Goal: Communication & Community: Ask a question

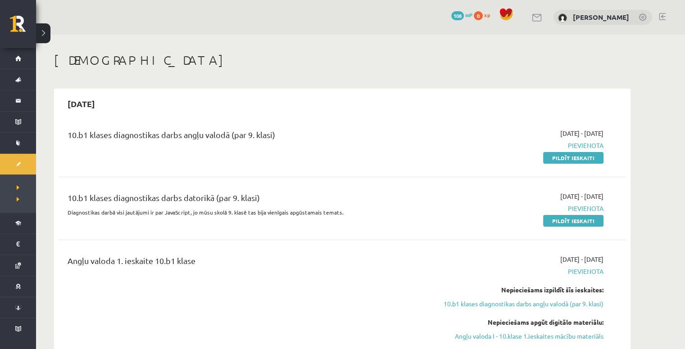
drag, startPoint x: 580, startPoint y: 159, endPoint x: 382, endPoint y: 38, distance: 232.2
click at [580, 159] on link "Pildīt ieskaiti" at bounding box center [573, 158] width 60 height 12
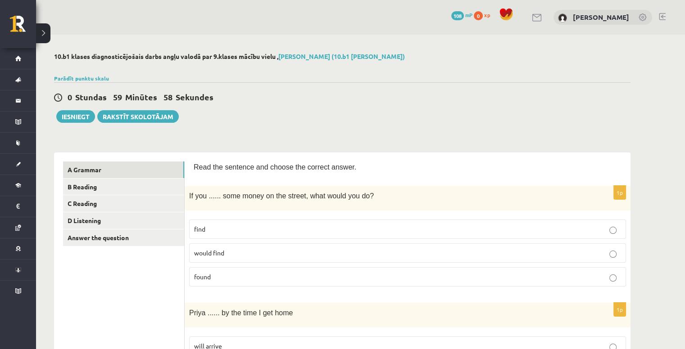
scroll to position [45, 0]
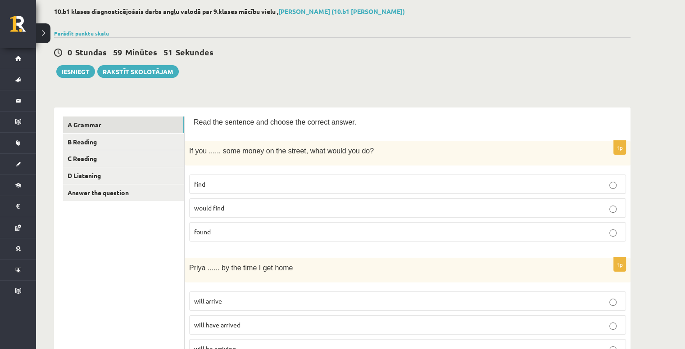
click at [243, 210] on p "would find" at bounding box center [407, 208] width 427 height 9
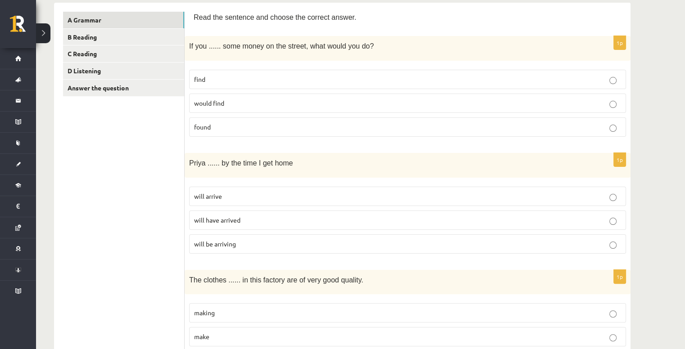
scroll to position [135, 0]
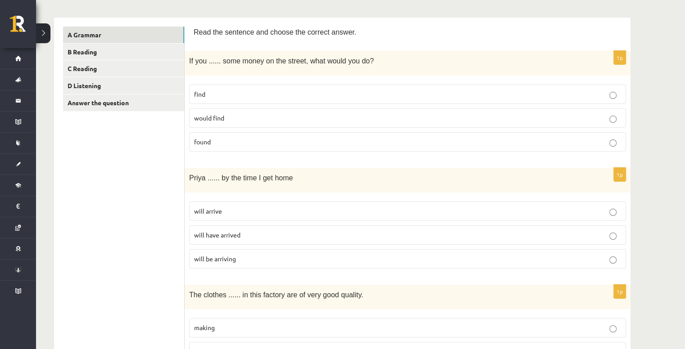
click at [273, 209] on p "will arrive" at bounding box center [407, 211] width 427 height 9
click at [311, 207] on p "will arrive" at bounding box center [407, 211] width 427 height 9
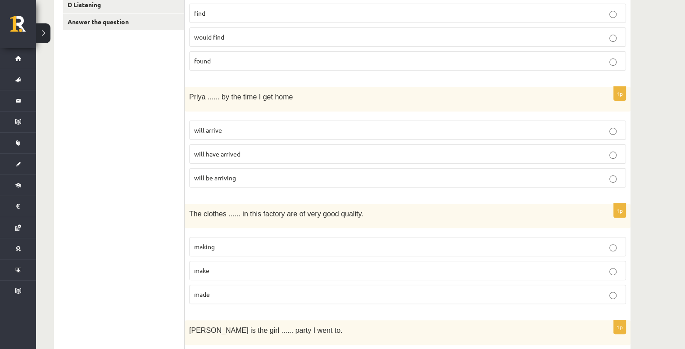
scroll to position [270, 0]
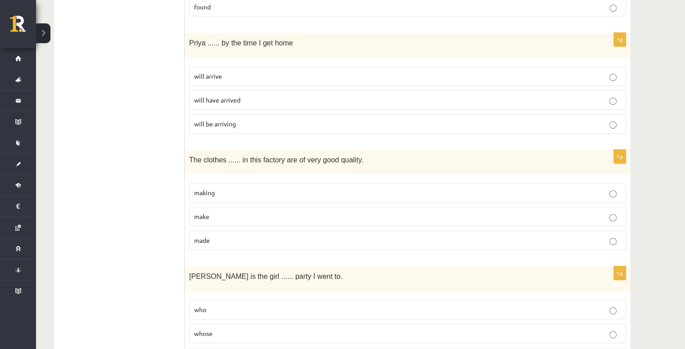
click at [267, 243] on p "made" at bounding box center [407, 240] width 427 height 9
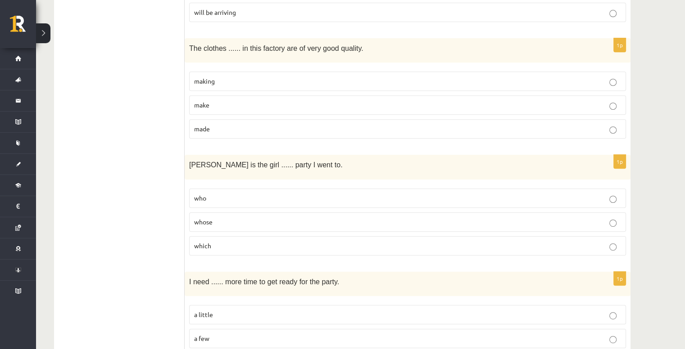
scroll to position [405, 0]
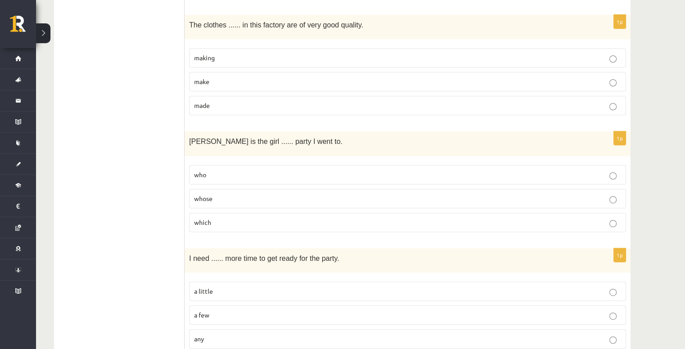
click at [222, 197] on p "whose" at bounding box center [407, 198] width 427 height 9
click at [216, 172] on p "who" at bounding box center [407, 174] width 427 height 9
click at [236, 189] on label "whose" at bounding box center [407, 198] width 437 height 19
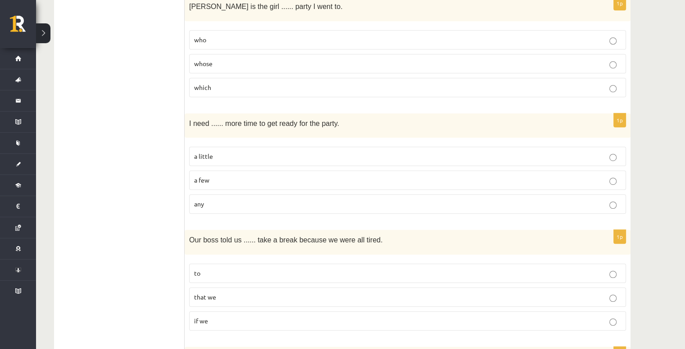
click at [224, 152] on p "a little" at bounding box center [407, 156] width 427 height 9
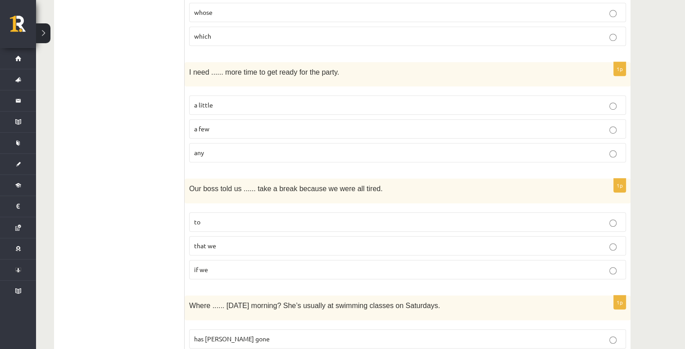
scroll to position [630, 0]
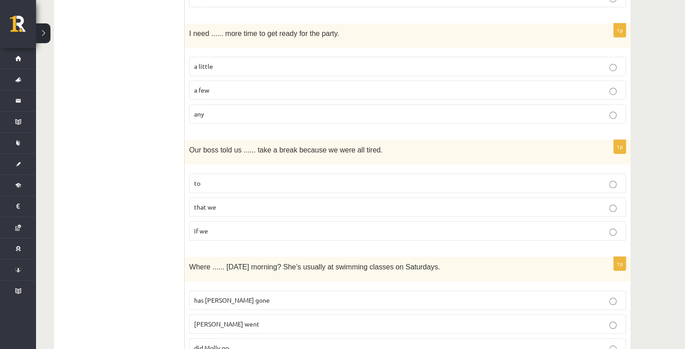
click at [214, 184] on p "to" at bounding box center [407, 183] width 427 height 9
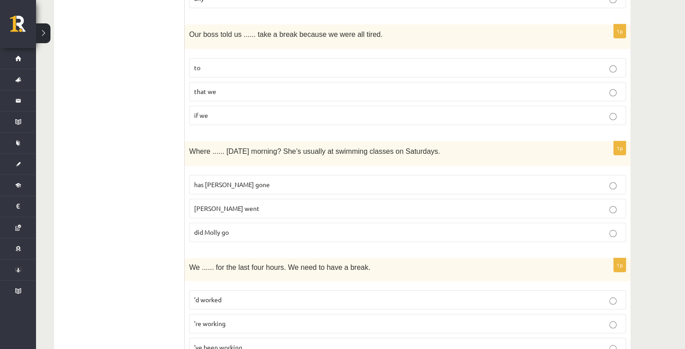
scroll to position [765, 0]
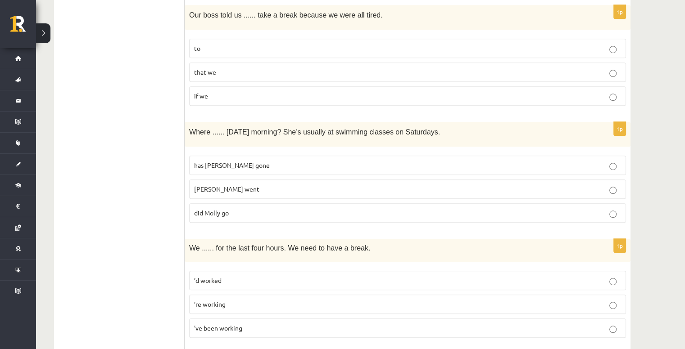
click at [229, 186] on p "Molly went" at bounding box center [407, 189] width 427 height 9
click at [236, 210] on p "did Molly go" at bounding box center [407, 212] width 427 height 9
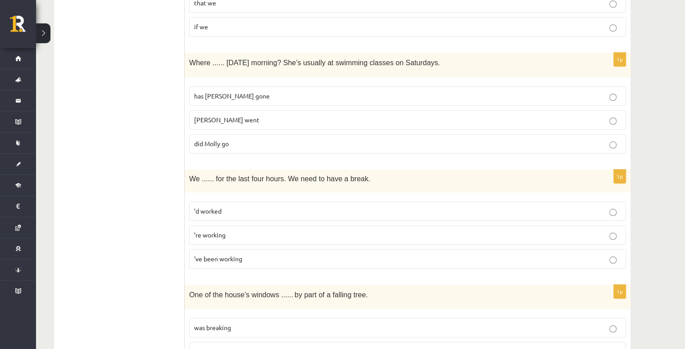
scroll to position [855, 0]
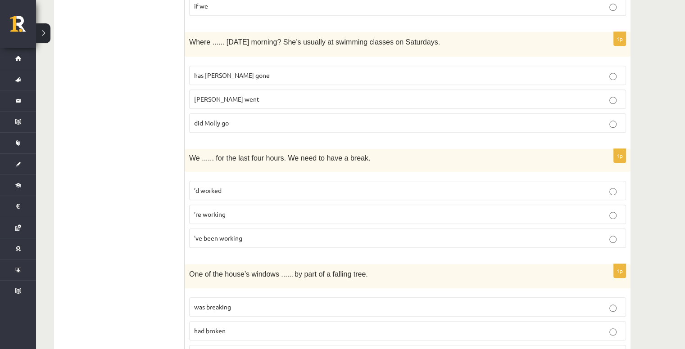
click at [286, 234] on p "’ve been working" at bounding box center [407, 238] width 427 height 9
click at [254, 186] on p "’d worked" at bounding box center [407, 190] width 427 height 9
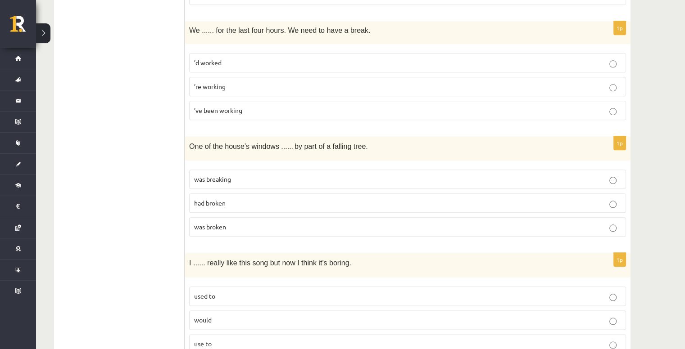
scroll to position [990, 0]
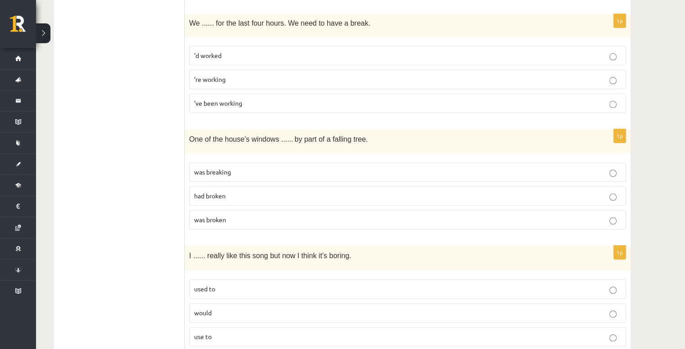
click at [248, 192] on p "had broken" at bounding box center [407, 195] width 427 height 9
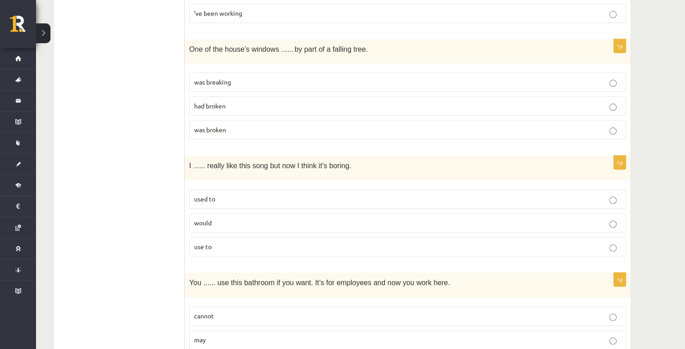
click at [263, 194] on p "used to" at bounding box center [407, 198] width 427 height 9
drag, startPoint x: 648, startPoint y: 169, endPoint x: 521, endPoint y: 265, distance: 159.1
drag, startPoint x: 521, startPoint y: 265, endPoint x: 138, endPoint y: 81, distance: 424.9
click at [138, 81] on ul "A Grammar B Reading C Reading D Listening Answer the question" at bounding box center [124, 255] width 122 height 2349
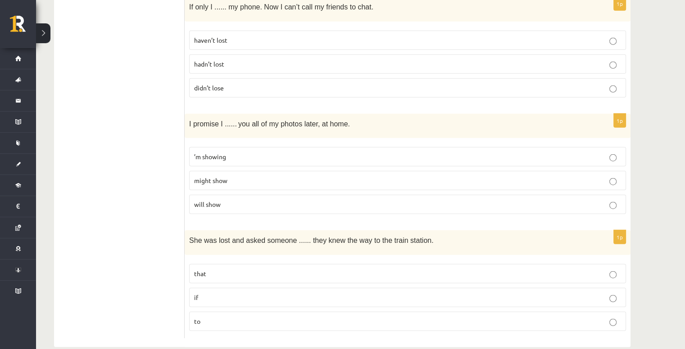
scroll to position [2176, 0]
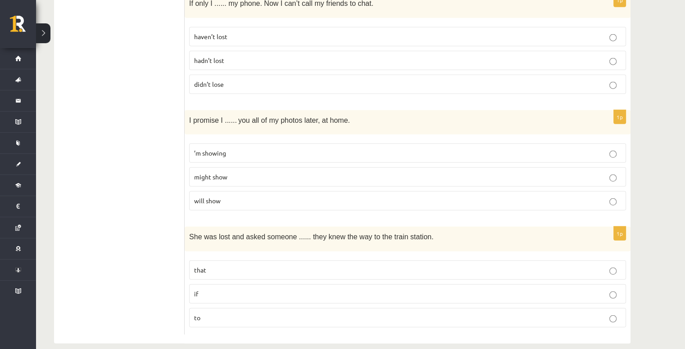
click at [256, 285] on label "if" at bounding box center [407, 294] width 437 height 19
click at [232, 196] on p "will show" at bounding box center [407, 200] width 427 height 9
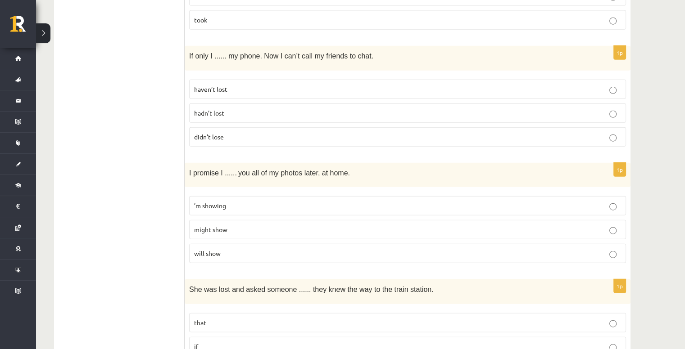
scroll to position [2086, 0]
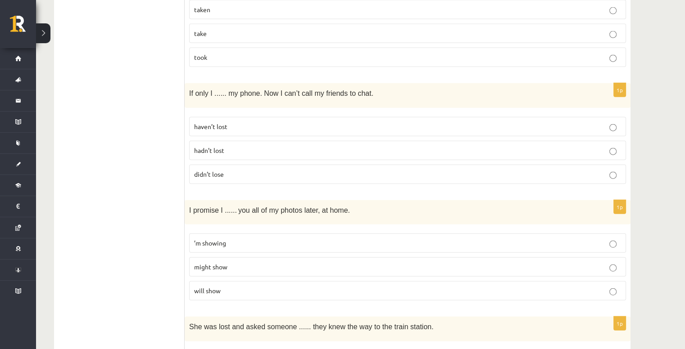
click at [205, 170] on span "didn’t lose" at bounding box center [209, 174] width 30 height 8
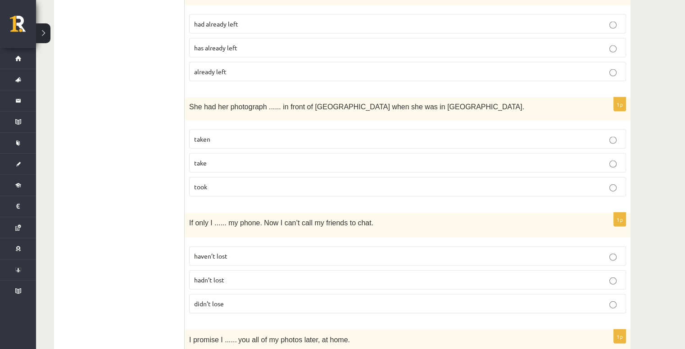
scroll to position [1951, 0]
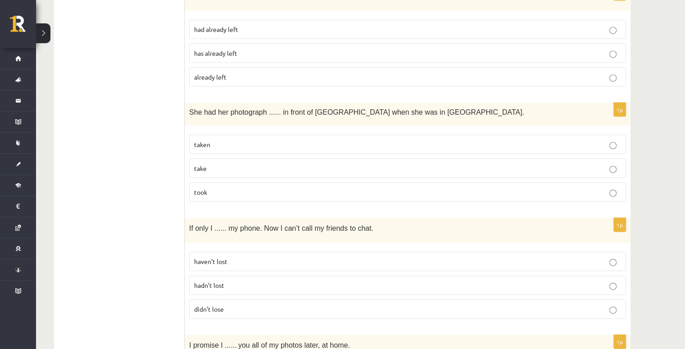
click at [223, 140] on p "taken" at bounding box center [407, 144] width 427 height 9
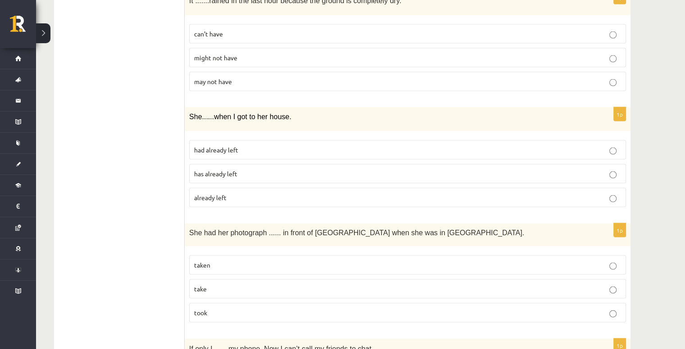
scroll to position [1816, 0]
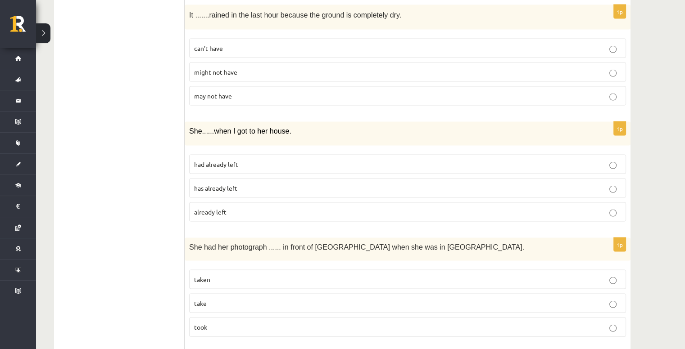
click at [246, 208] on p "already left" at bounding box center [407, 212] width 427 height 9
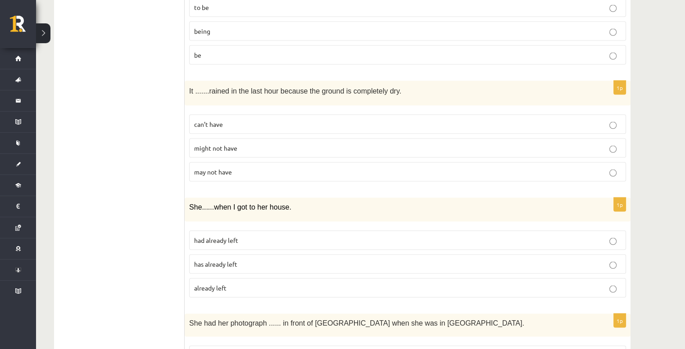
scroll to position [1726, 0]
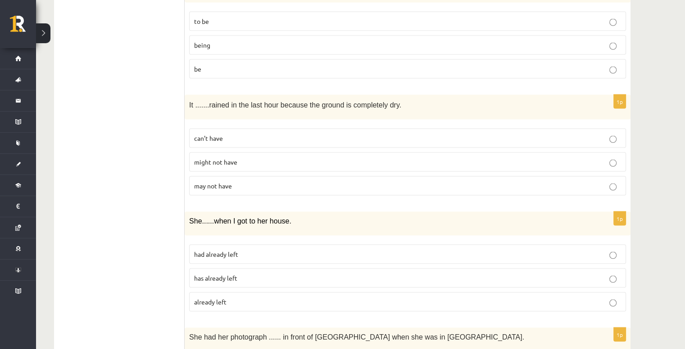
click at [225, 134] on p "can’t have" at bounding box center [407, 138] width 427 height 9
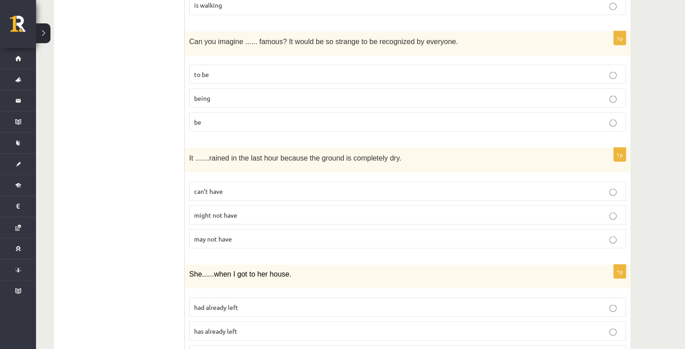
scroll to position [1591, 0]
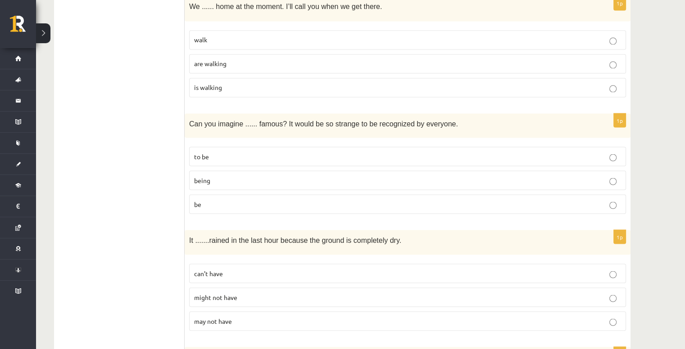
click at [286, 176] on p "being" at bounding box center [407, 180] width 427 height 9
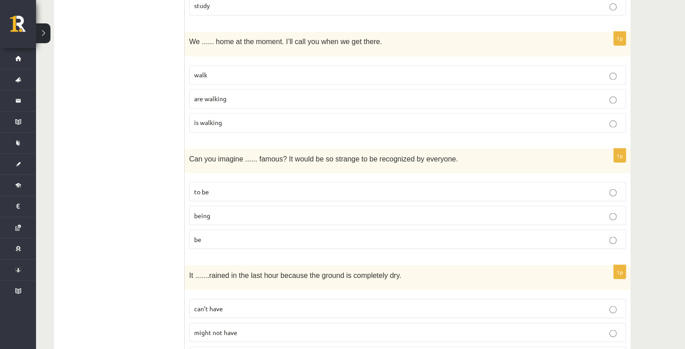
scroll to position [1501, 0]
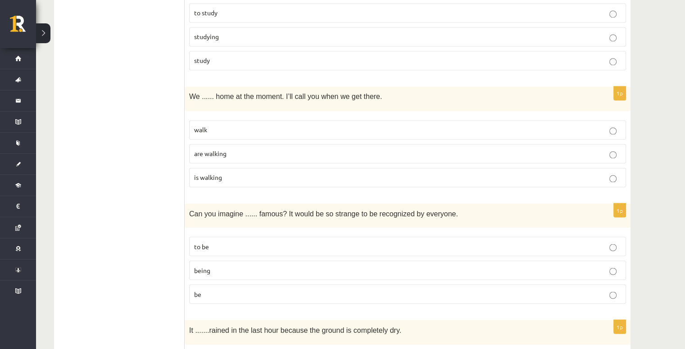
click at [236, 149] on p "are walking" at bounding box center [407, 153] width 427 height 9
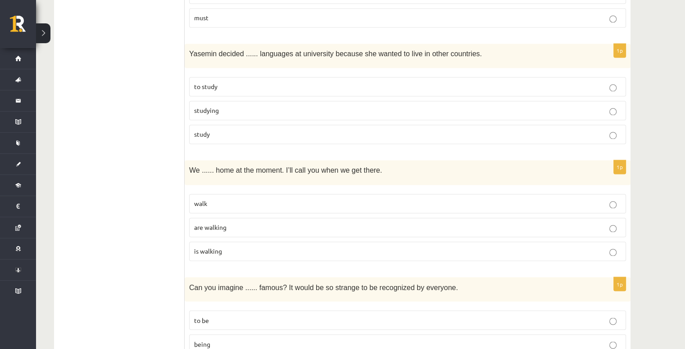
scroll to position [1411, 0]
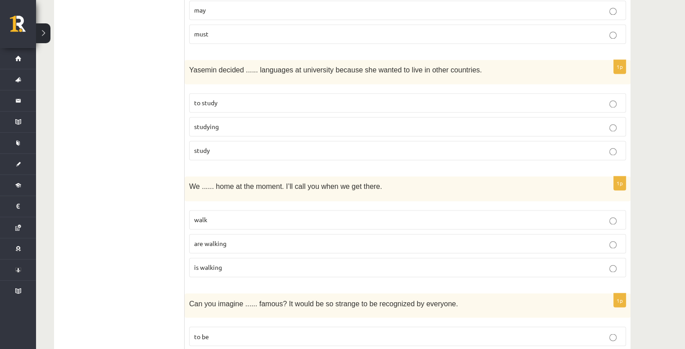
click at [249, 100] on label "to study" at bounding box center [407, 102] width 437 height 19
click at [243, 122] on p "studying" at bounding box center [407, 126] width 427 height 9
click at [235, 98] on p "to study" at bounding box center [407, 102] width 427 height 9
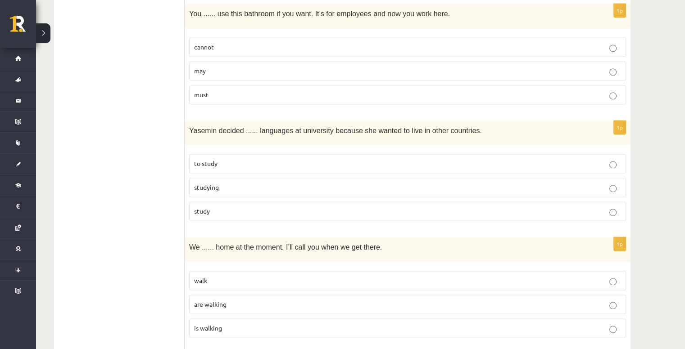
scroll to position [1275, 0]
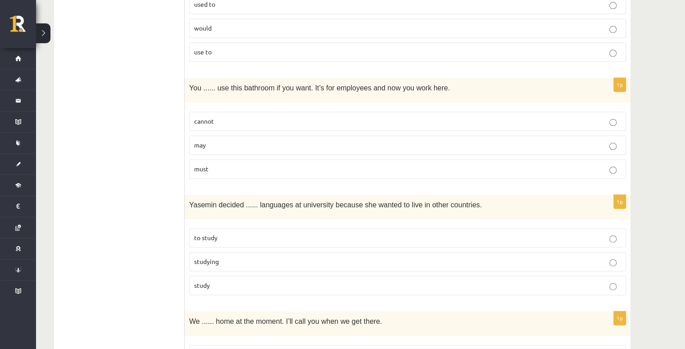
click at [217, 140] on p "may" at bounding box center [407, 144] width 427 height 9
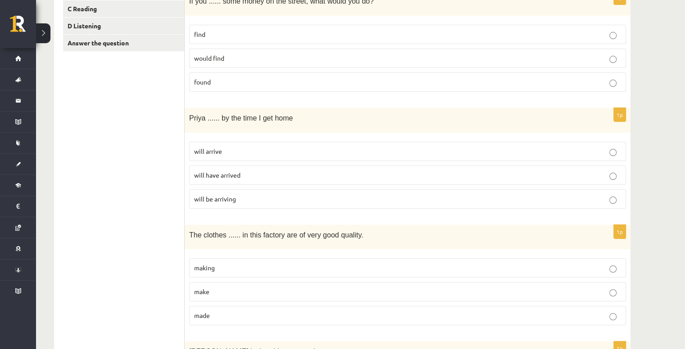
scroll to position [0, 0]
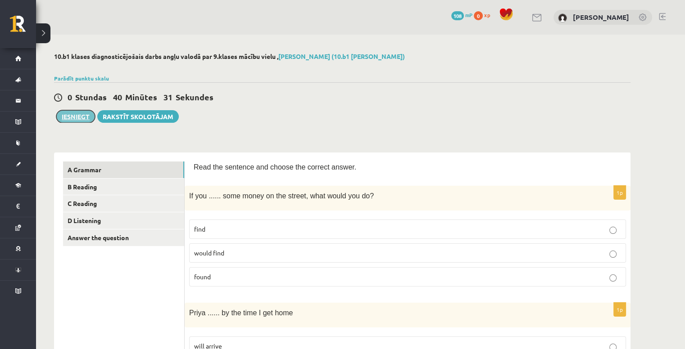
click at [76, 116] on button "Iesniegt" at bounding box center [75, 116] width 39 height 13
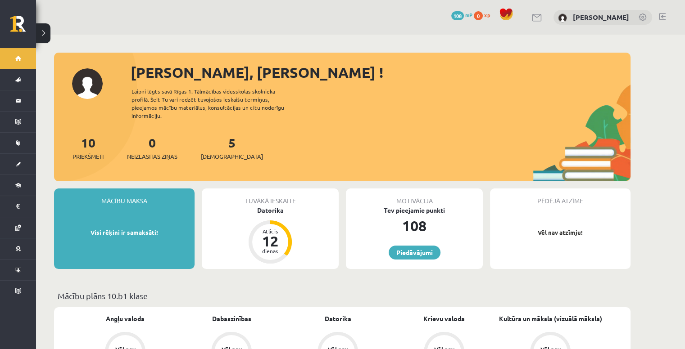
click at [513, 228] on p "Vēl nav atzīmju!" at bounding box center [559, 232] width 131 height 9
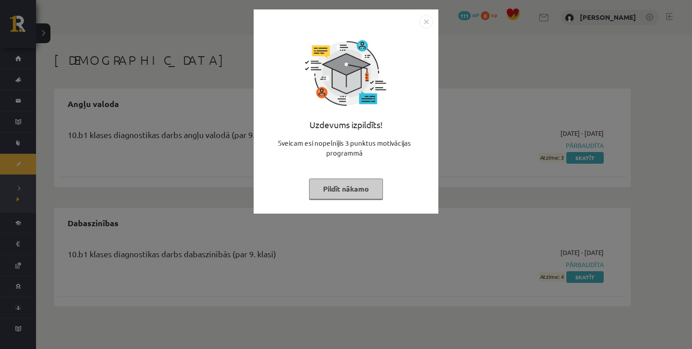
click at [362, 190] on button "Pildīt nākamo" at bounding box center [346, 189] width 74 height 21
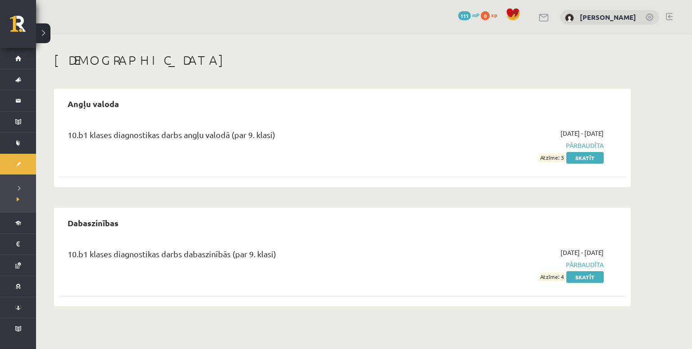
click at [561, 159] on span "Atzīme: 3" at bounding box center [551, 157] width 26 height 9
click at [588, 159] on link "Skatīt" at bounding box center [584, 158] width 37 height 12
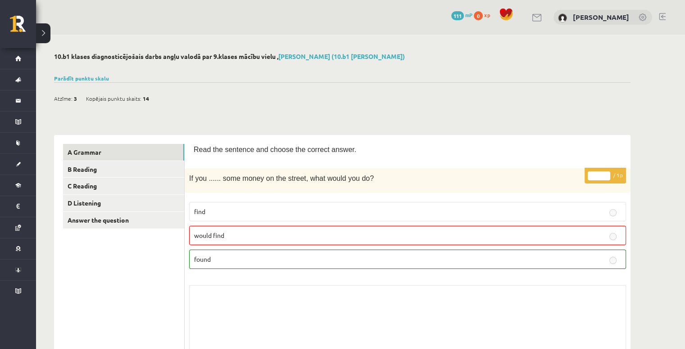
click at [76, 99] on span "3" at bounding box center [75, 99] width 3 height 14
click at [85, 76] on link "Parādīt punktu skalu" at bounding box center [81, 78] width 55 height 7
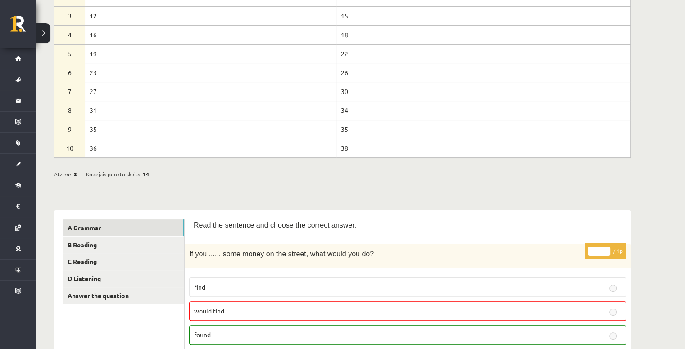
scroll to position [180, 0]
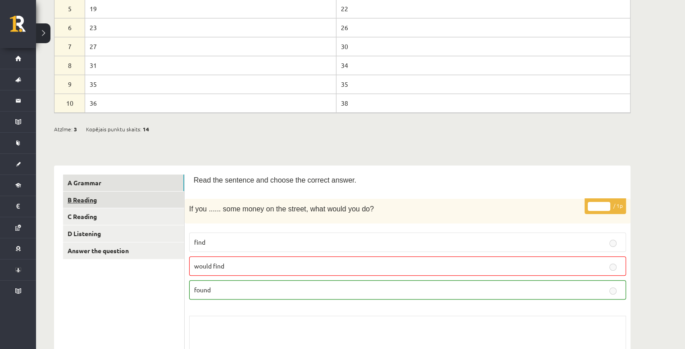
click at [110, 196] on link "B Reading" at bounding box center [123, 200] width 121 height 17
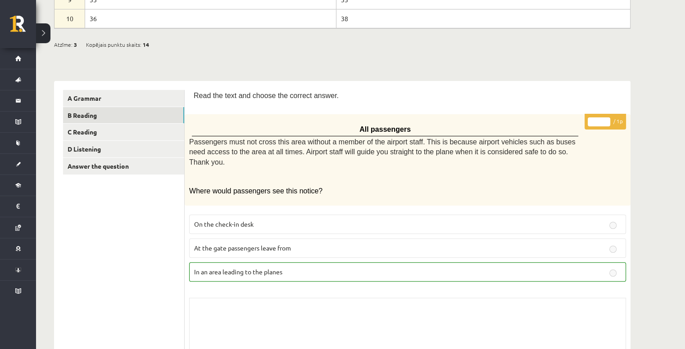
scroll to position [270, 0]
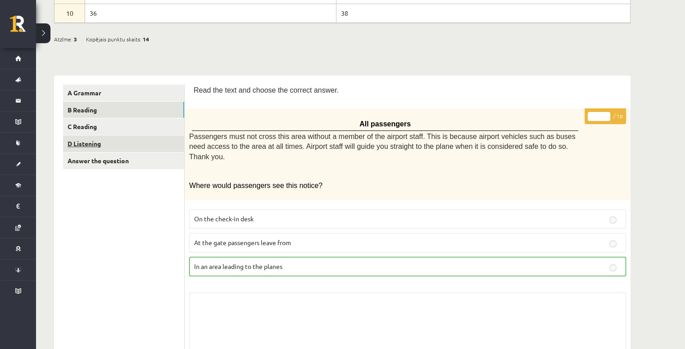
click at [98, 145] on link "D Listening" at bounding box center [123, 144] width 121 height 17
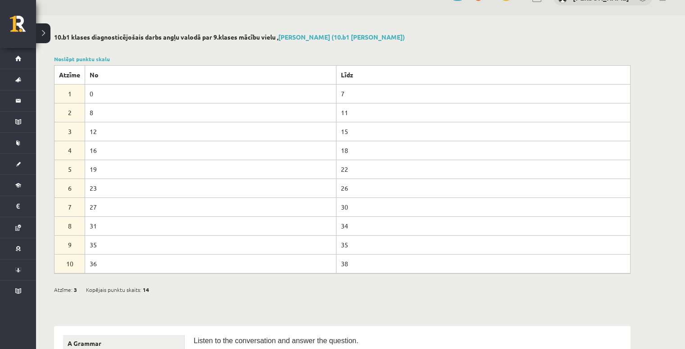
scroll to position [0, 0]
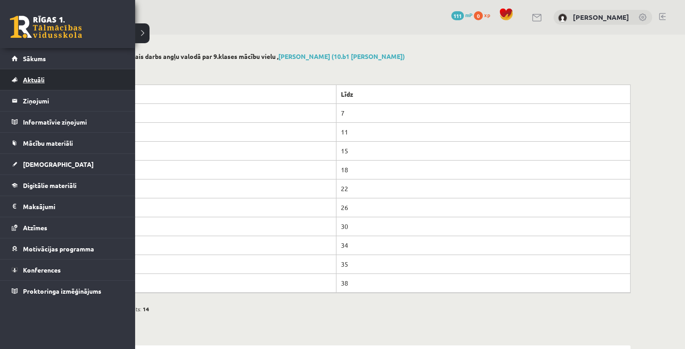
click at [41, 76] on span "Aktuāli" at bounding box center [34, 80] width 22 height 8
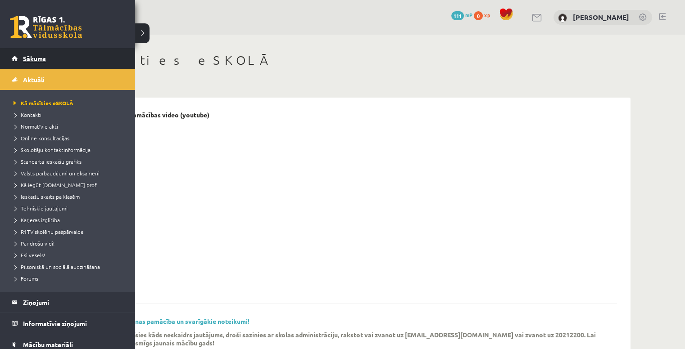
click at [57, 51] on link "Sākums" at bounding box center [68, 58] width 112 height 21
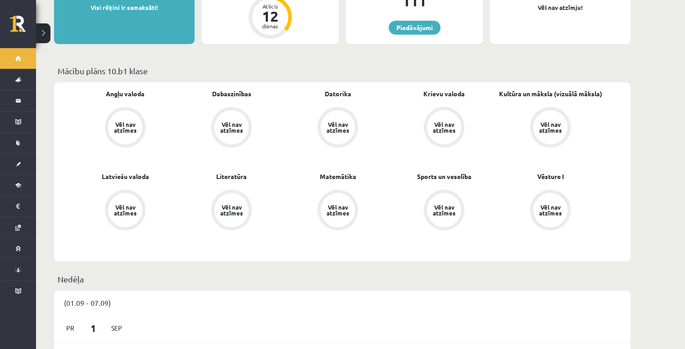
scroll to position [90, 0]
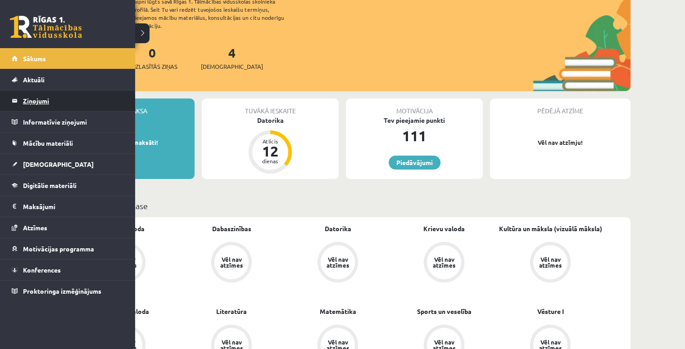
click at [27, 97] on legend "Ziņojumi 0" at bounding box center [73, 100] width 101 height 21
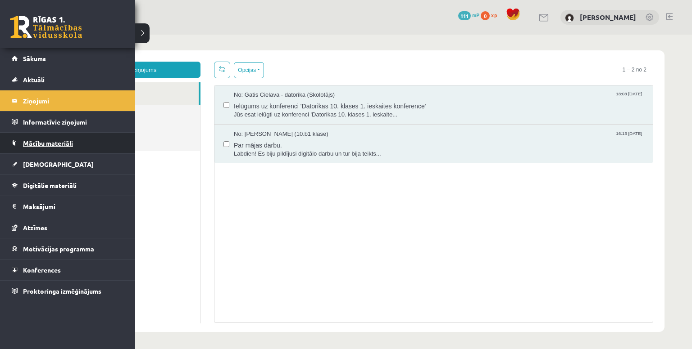
click at [37, 139] on link "Mācību materiāli" at bounding box center [68, 143] width 112 height 21
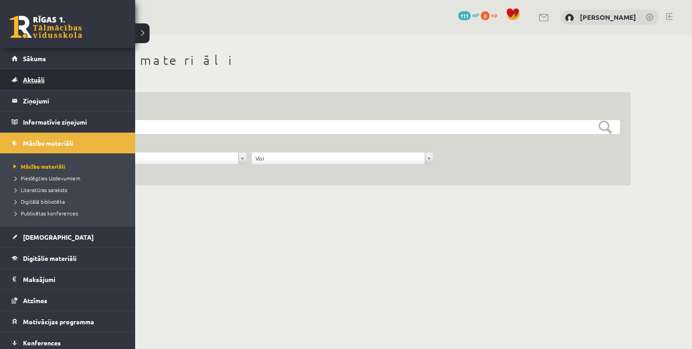
click at [24, 81] on span "Aktuāli" at bounding box center [34, 80] width 22 height 8
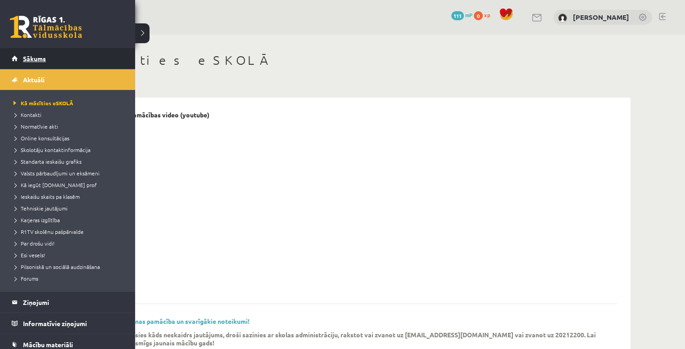
click at [46, 59] on link "Sākums" at bounding box center [68, 58] width 112 height 21
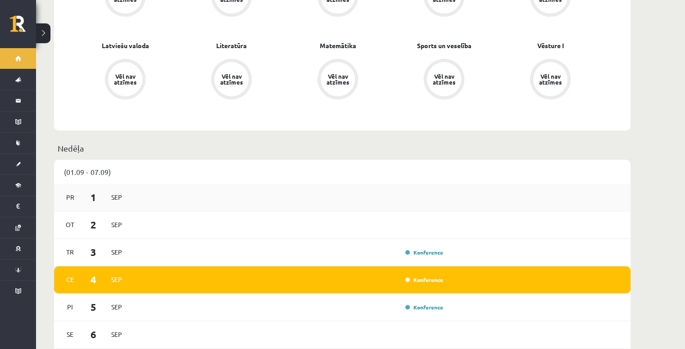
scroll to position [405, 0]
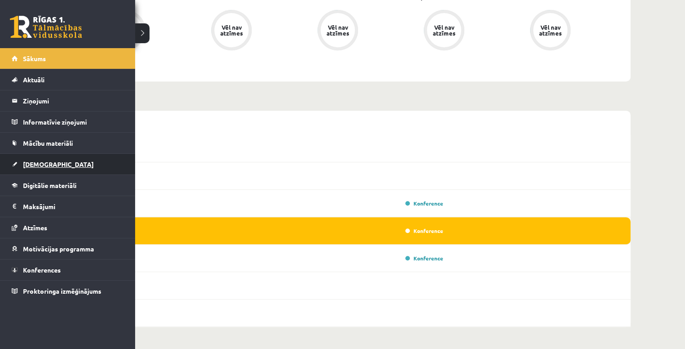
click at [36, 161] on span "[DEMOGRAPHIC_DATA]" at bounding box center [58, 164] width 71 height 8
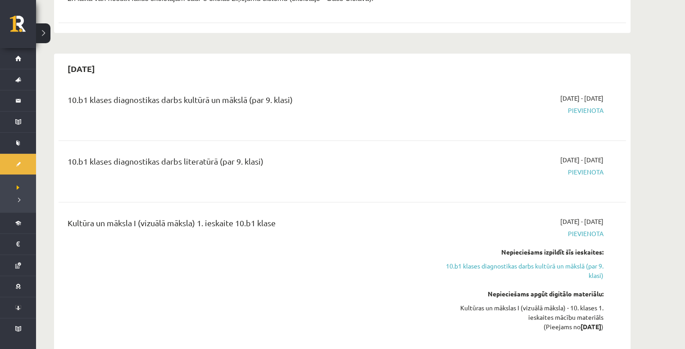
scroll to position [585, 0]
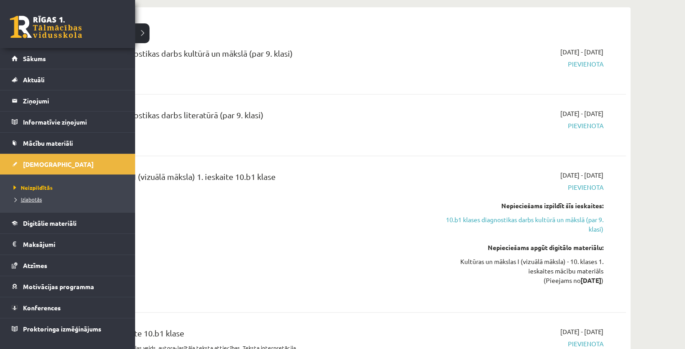
click at [21, 200] on span "Izlabotās" at bounding box center [26, 199] width 31 height 7
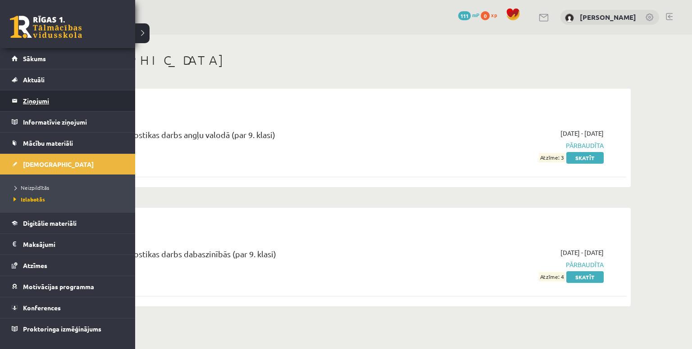
click at [68, 103] on legend "Ziņojumi 0" at bounding box center [73, 100] width 101 height 21
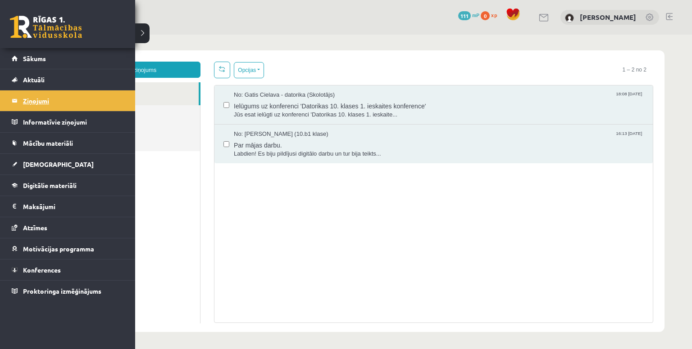
click at [45, 104] on legend "Ziņojumi 0" at bounding box center [73, 100] width 101 height 21
click at [26, 83] on link "Aktuāli" at bounding box center [68, 79] width 112 height 21
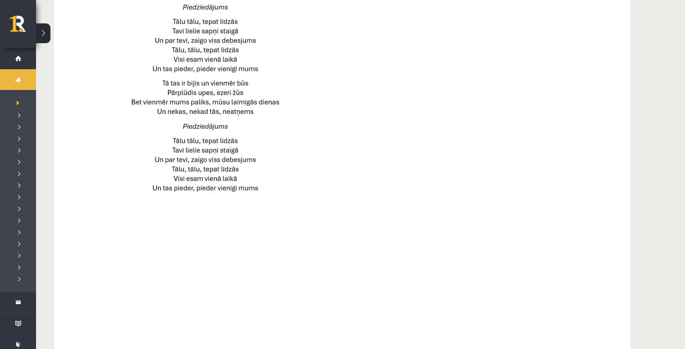
scroll to position [630, 0]
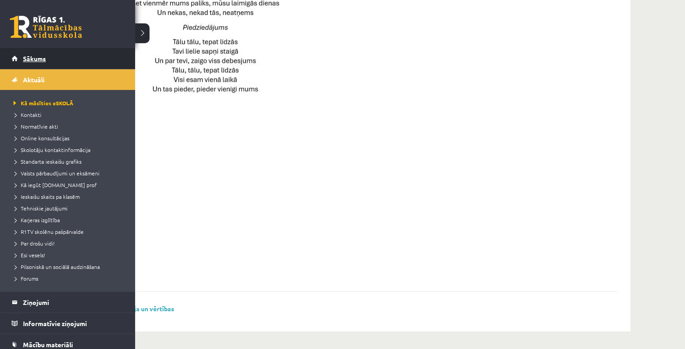
click at [24, 63] on link "Sākums" at bounding box center [68, 58] width 112 height 21
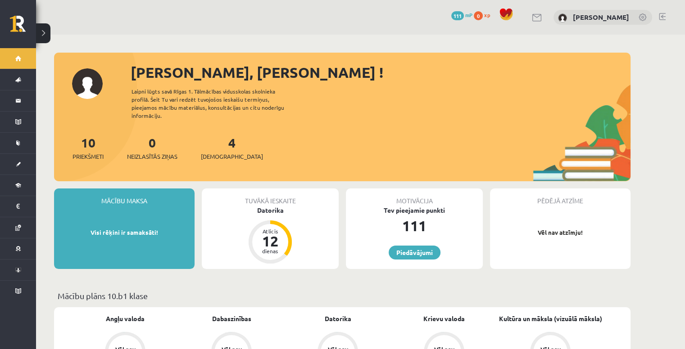
click at [541, 15] on link at bounding box center [537, 18] width 11 height 8
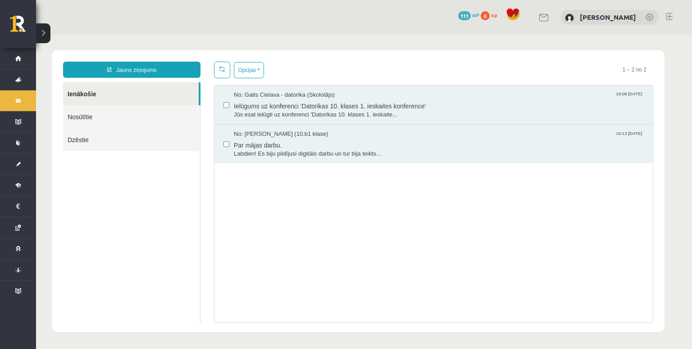
click at [115, 119] on link "Nosūtītie" at bounding box center [131, 116] width 137 height 23
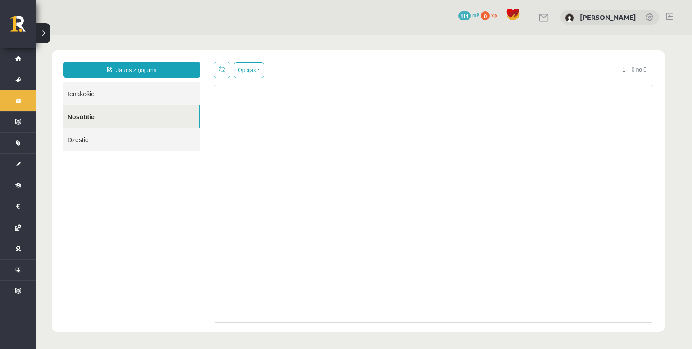
click at [99, 146] on link "Dzēstie" at bounding box center [131, 139] width 137 height 23
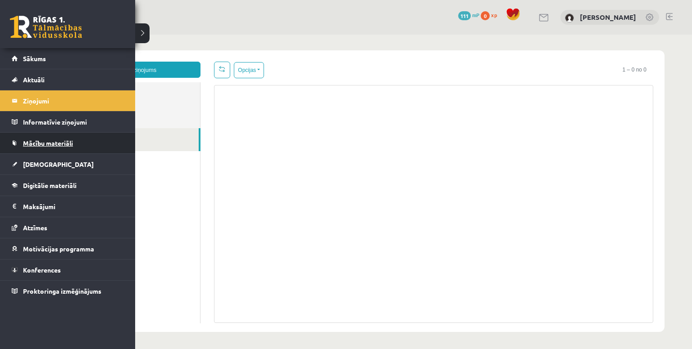
click at [27, 142] on span "Mācību materiāli" at bounding box center [48, 143] width 50 height 8
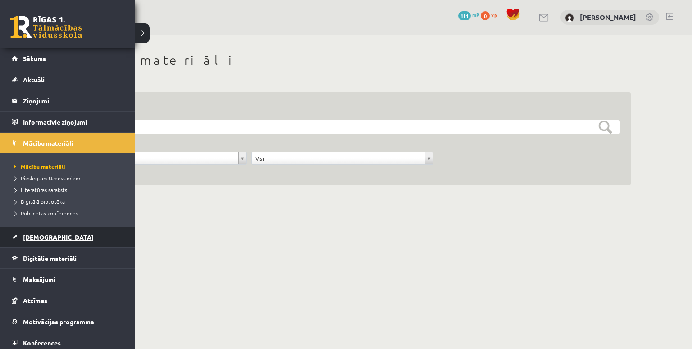
click at [50, 240] on link "[DEMOGRAPHIC_DATA]" at bounding box center [68, 237] width 112 height 21
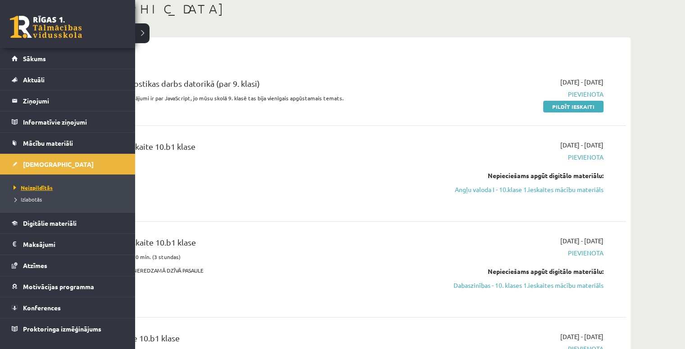
scroll to position [90, 0]
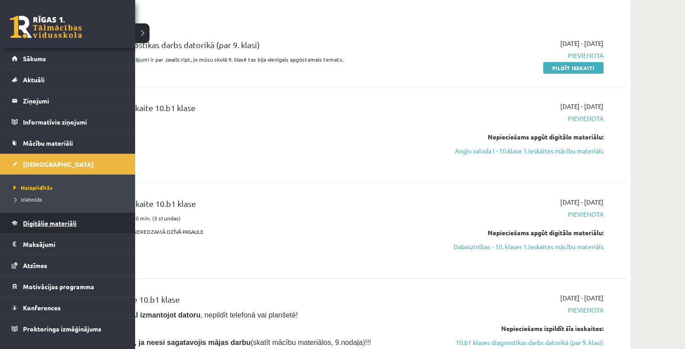
click at [52, 226] on span "Digitālie materiāli" at bounding box center [50, 223] width 54 height 8
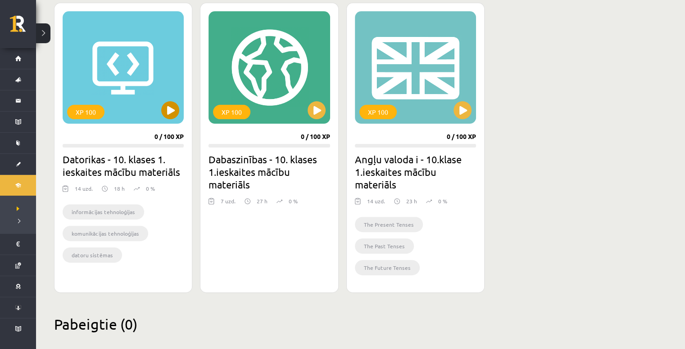
scroll to position [267, 0]
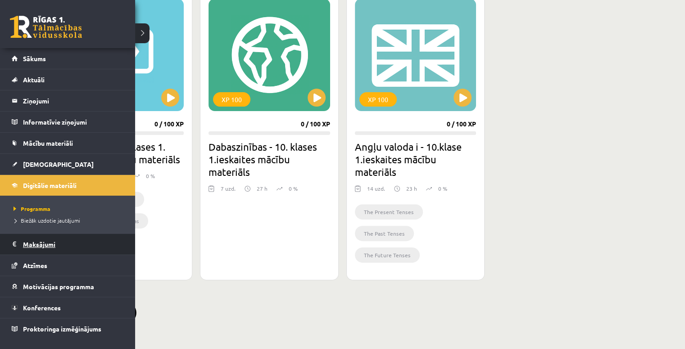
click at [37, 251] on legend "Maksājumi 0" at bounding box center [73, 244] width 101 height 21
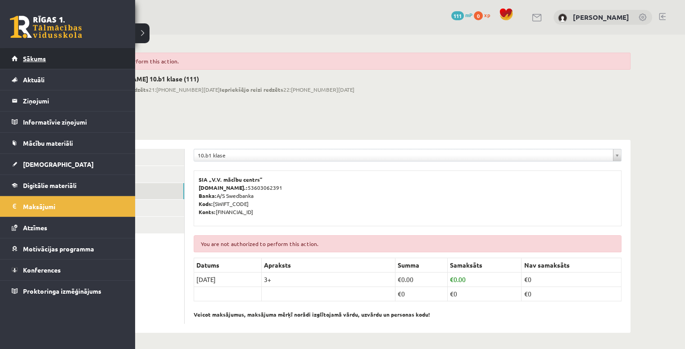
click at [35, 62] on span "Sākums" at bounding box center [34, 58] width 23 height 8
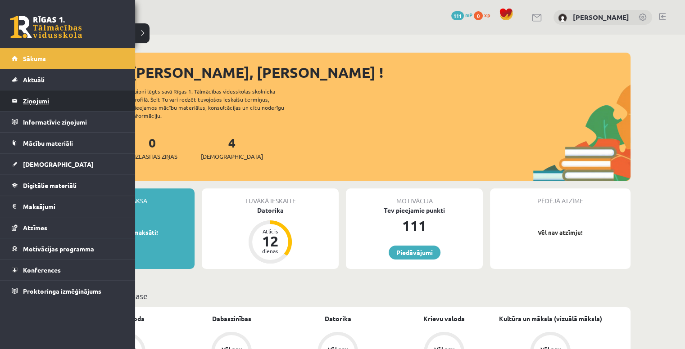
click at [38, 105] on legend "Ziņojumi 0" at bounding box center [73, 100] width 101 height 21
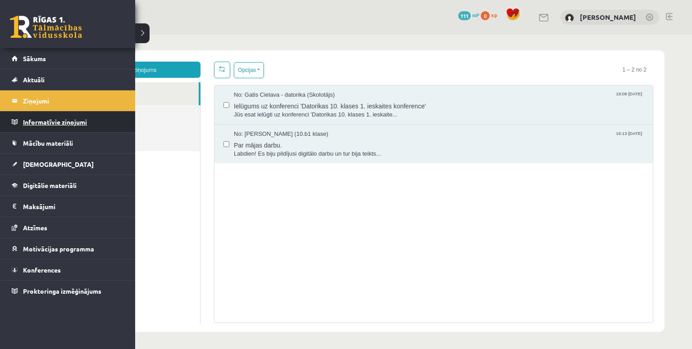
click at [32, 121] on legend "Informatīvie ziņojumi 0" at bounding box center [73, 122] width 101 height 21
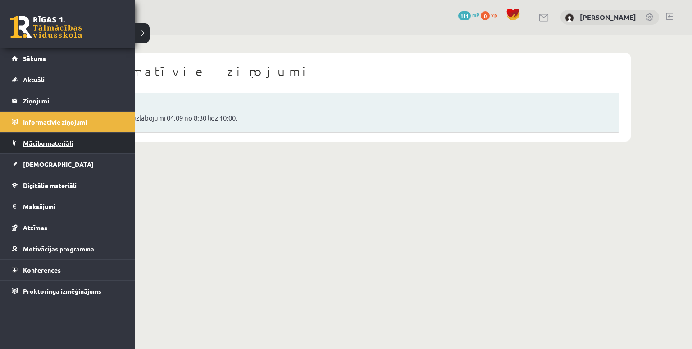
click at [46, 144] on span "Mācību materiāli" at bounding box center [48, 143] width 50 height 8
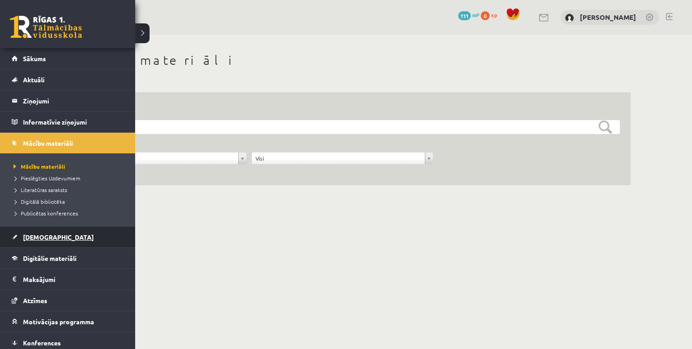
click at [54, 235] on link "[DEMOGRAPHIC_DATA]" at bounding box center [68, 237] width 112 height 21
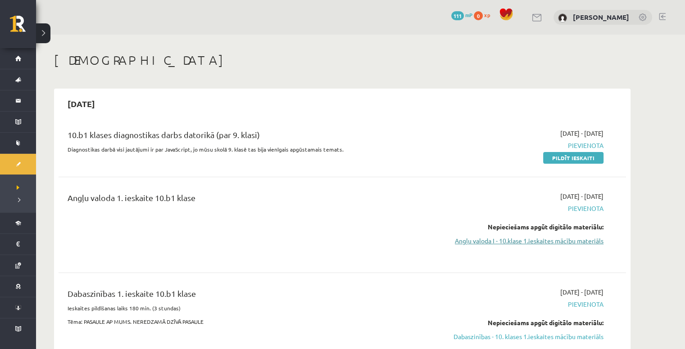
click at [470, 243] on link "Angļu valoda I - 10.klase 1.ieskaites mācību materiāls" at bounding box center [519, 240] width 170 height 9
click at [583, 212] on span "Pievienota" at bounding box center [519, 208] width 170 height 9
click at [574, 236] on link "Angļu valoda I - 10.klase 1.ieskaites mācību materiāls" at bounding box center [519, 240] width 170 height 9
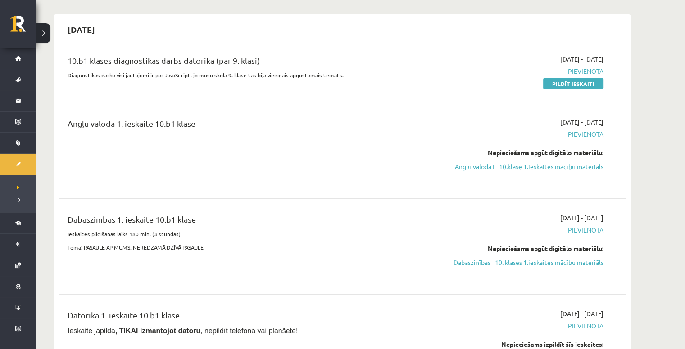
scroll to position [90, 0]
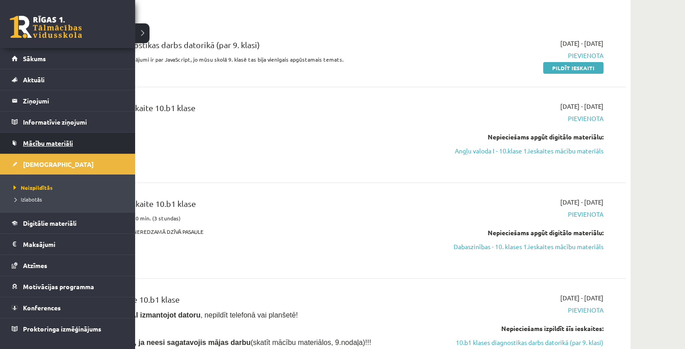
click at [45, 149] on link "Mācību materiāli" at bounding box center [68, 143] width 112 height 21
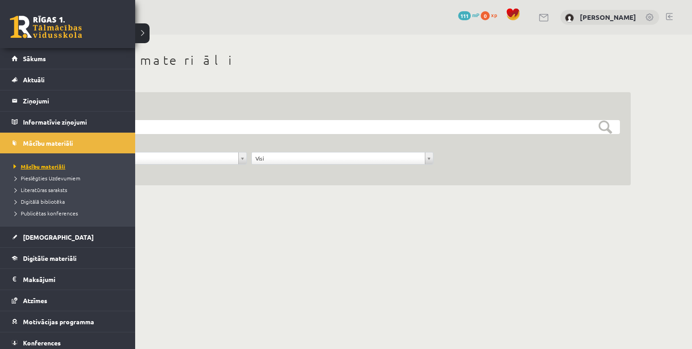
click at [29, 169] on link "Mācību materiāli" at bounding box center [68, 167] width 115 height 8
click at [48, 119] on legend "Informatīvie ziņojumi 0" at bounding box center [73, 122] width 101 height 21
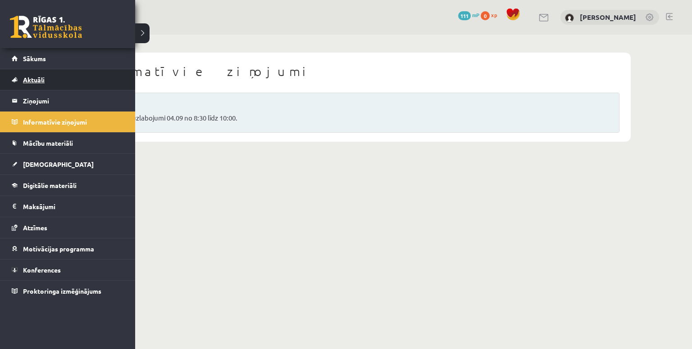
click at [25, 75] on link "Aktuāli" at bounding box center [68, 79] width 112 height 21
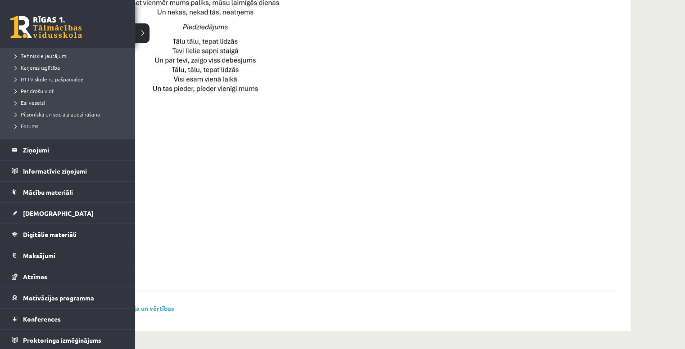
scroll to position [153, 0]
click at [45, 152] on legend "Ziņojumi 0" at bounding box center [73, 149] width 101 height 21
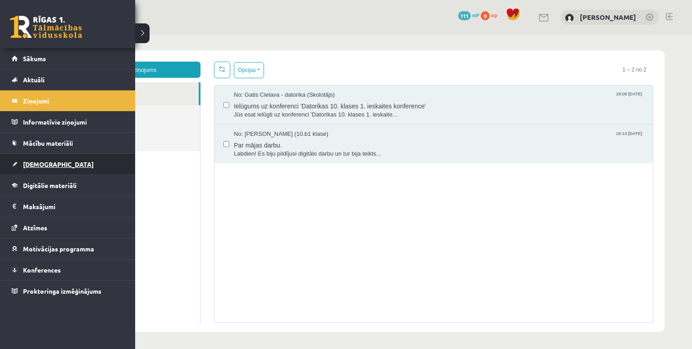
click at [42, 161] on span "[DEMOGRAPHIC_DATA]" at bounding box center [58, 164] width 71 height 8
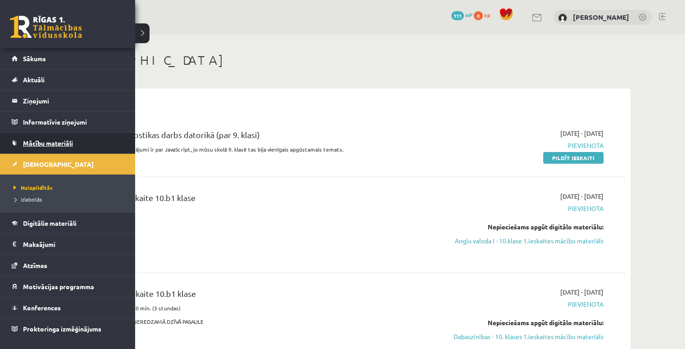
click at [34, 142] on span "Mācību materiāli" at bounding box center [48, 143] width 50 height 8
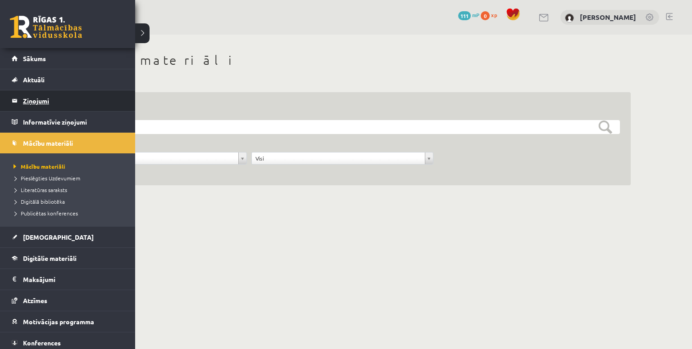
click at [26, 102] on legend "Ziņojumi 0" at bounding box center [73, 100] width 101 height 21
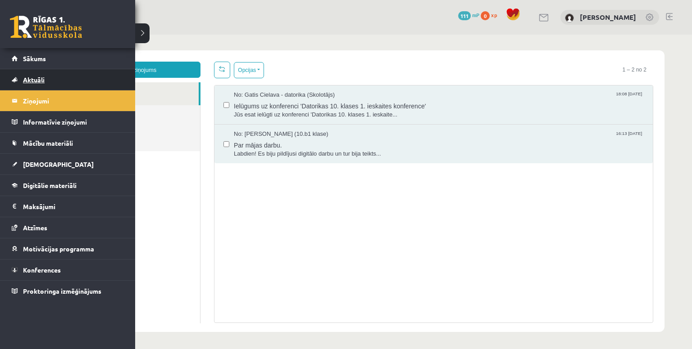
click at [22, 78] on link "Aktuāli" at bounding box center [68, 79] width 112 height 21
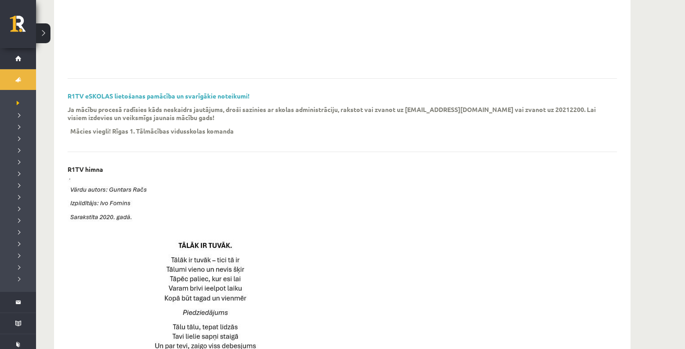
scroll to position [225, 0]
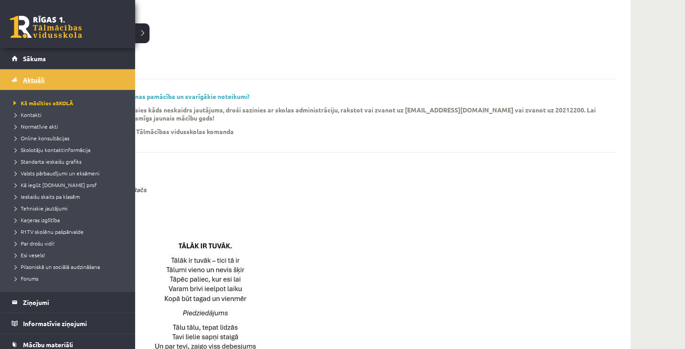
click at [21, 71] on link "Aktuāli" at bounding box center [68, 79] width 112 height 21
click at [21, 58] on link "Sākums" at bounding box center [68, 58] width 112 height 21
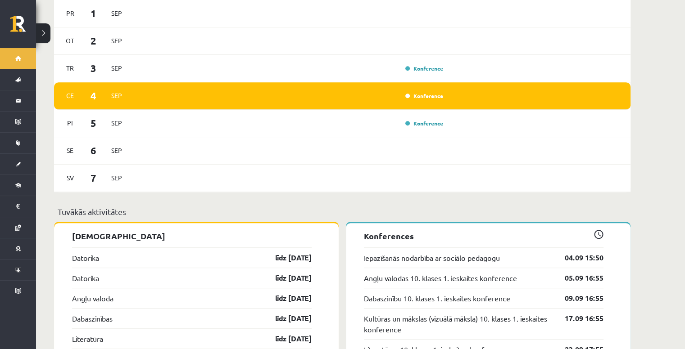
scroll to position [495, 0]
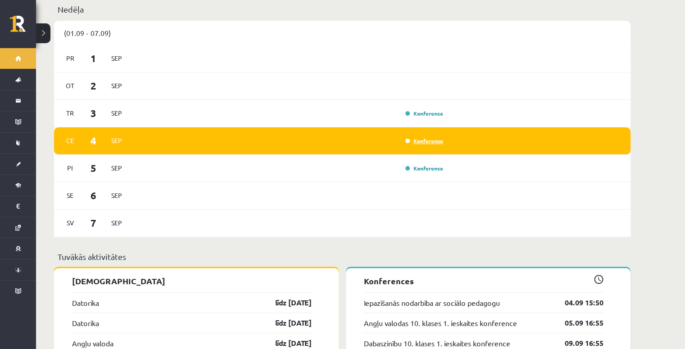
click at [421, 137] on link "Konference" at bounding box center [424, 140] width 38 height 7
click at [423, 137] on link "Konference" at bounding box center [424, 140] width 38 height 7
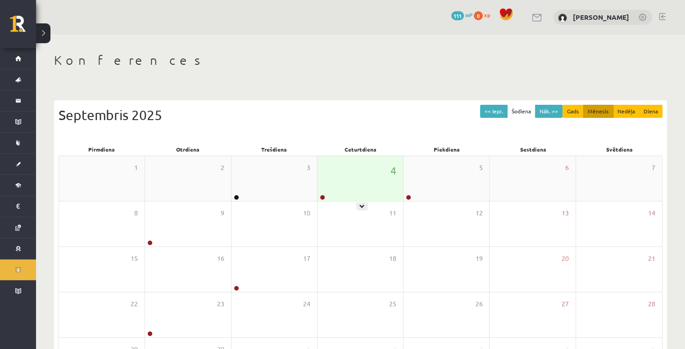
click at [351, 177] on div "4" at bounding box center [360, 178] width 86 height 45
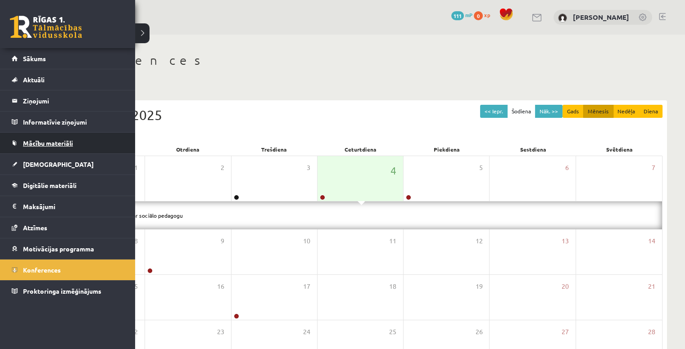
click at [44, 142] on span "Mācību materiāli" at bounding box center [48, 143] width 50 height 8
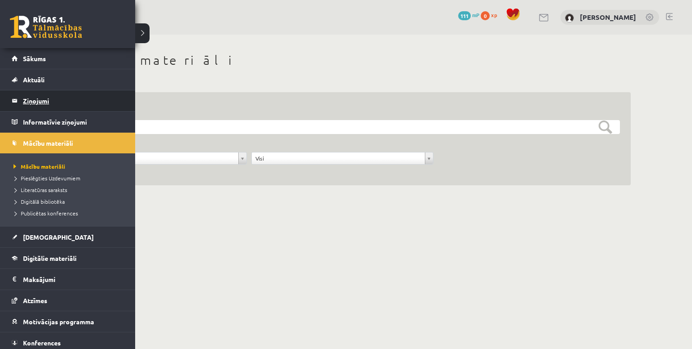
click at [36, 100] on legend "Ziņojumi 0" at bounding box center [73, 100] width 101 height 21
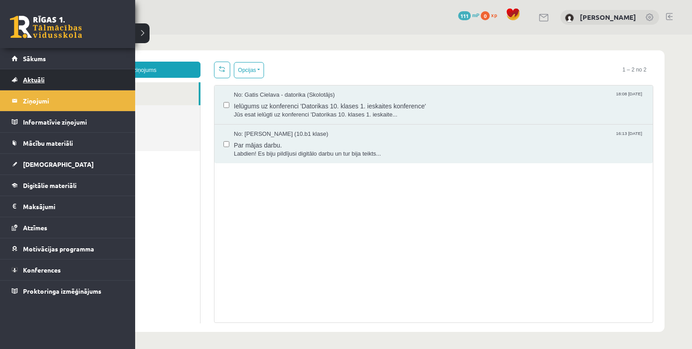
click at [25, 77] on span "Aktuāli" at bounding box center [34, 80] width 22 height 8
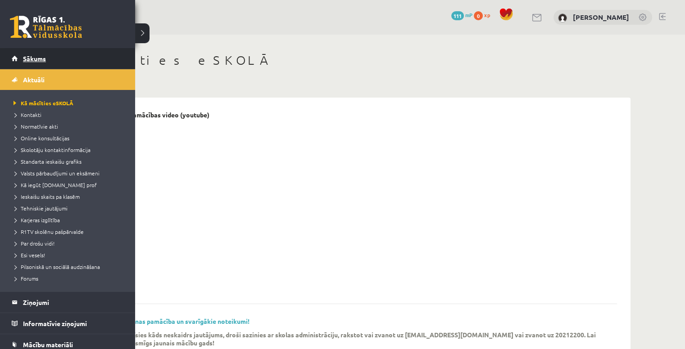
click at [22, 61] on link "Sākums" at bounding box center [68, 58] width 112 height 21
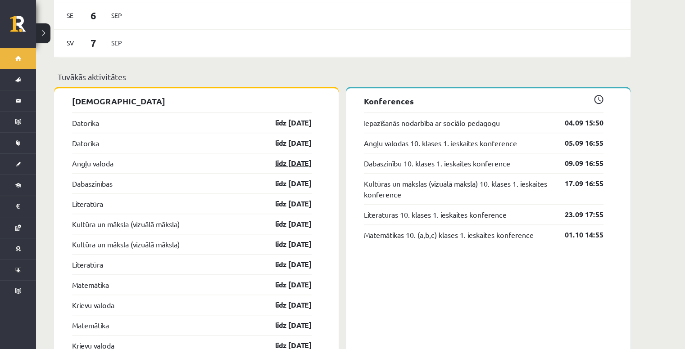
scroll to position [720, 0]
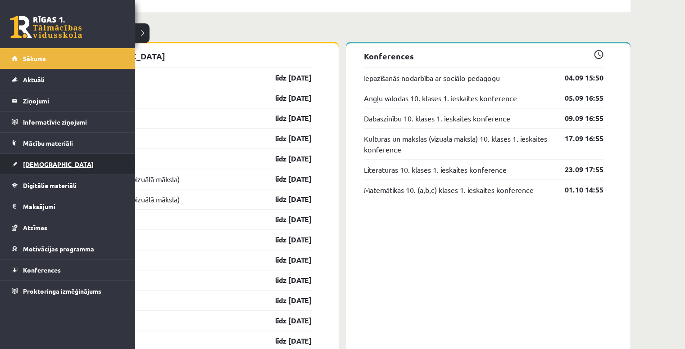
click at [32, 164] on span "[DEMOGRAPHIC_DATA]" at bounding box center [58, 164] width 71 height 8
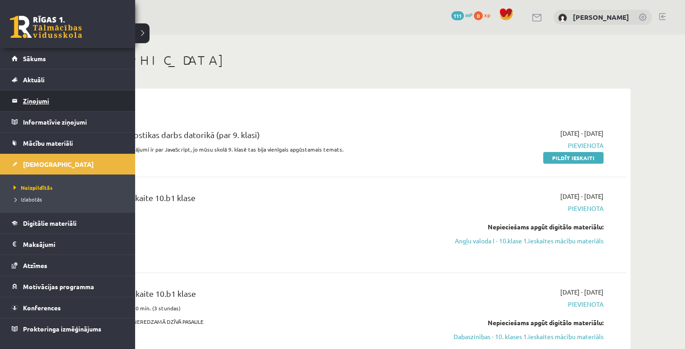
click at [37, 105] on legend "Ziņojumi 0" at bounding box center [73, 100] width 101 height 21
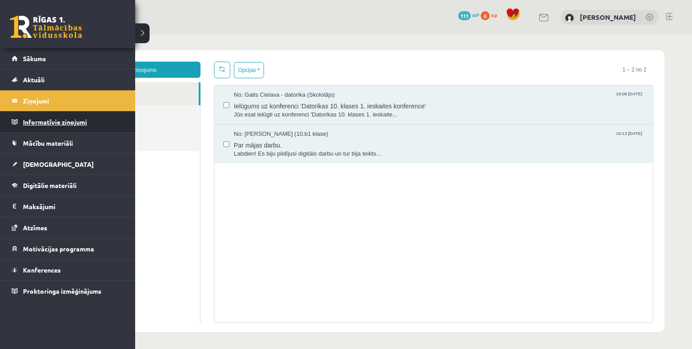
click at [25, 123] on legend "Informatīvie ziņojumi 0" at bounding box center [73, 122] width 101 height 21
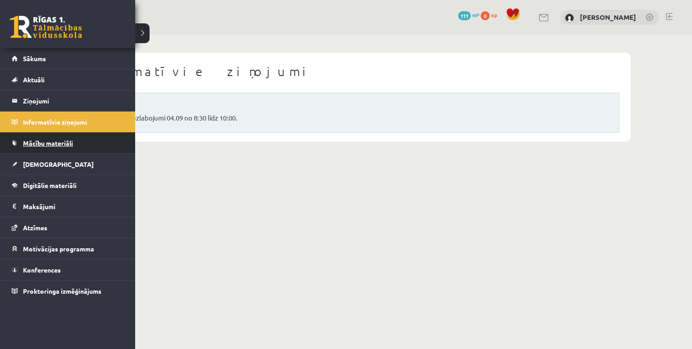
click at [42, 148] on link "Mācību materiāli" at bounding box center [68, 143] width 112 height 21
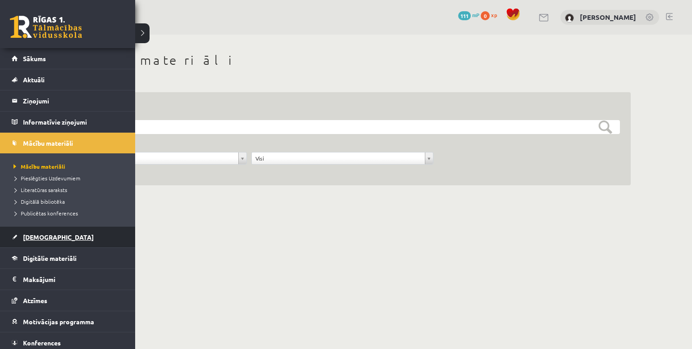
click at [42, 243] on link "[DEMOGRAPHIC_DATA]" at bounding box center [68, 237] width 112 height 21
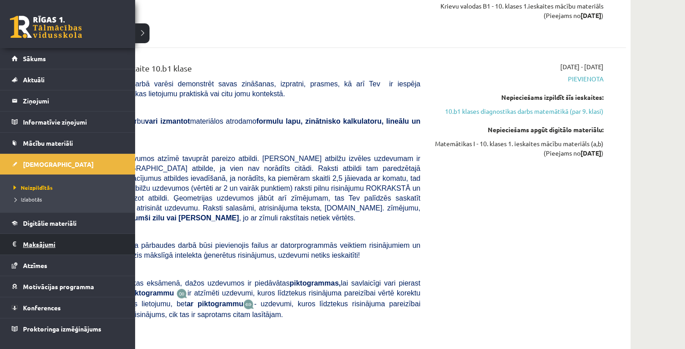
scroll to position [1531, 0]
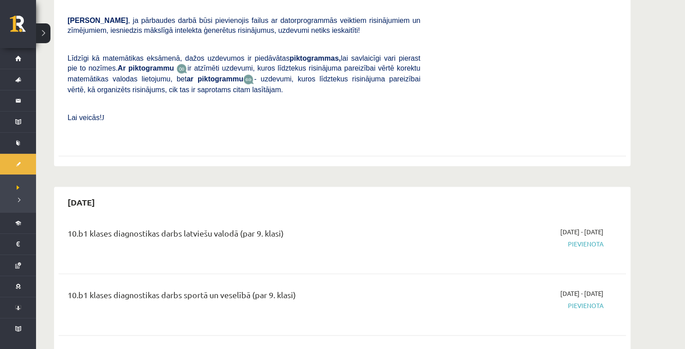
click at [322, 227] on div "10.b1 klases diagnostikas darbs latviešu valodā (par 9. klasi)" at bounding box center [244, 235] width 353 height 17
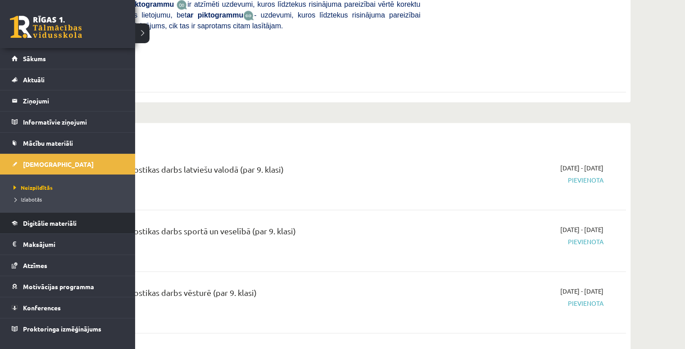
scroll to position [1666, 0]
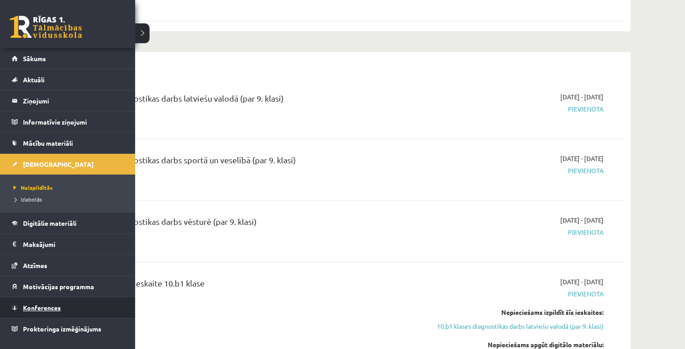
click at [54, 310] on link "Konferences" at bounding box center [68, 308] width 112 height 21
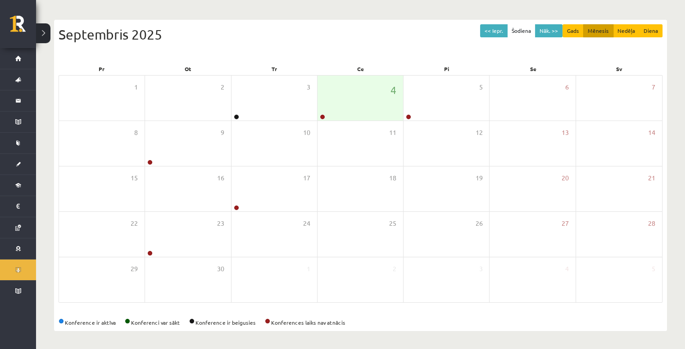
scroll to position [80, 0]
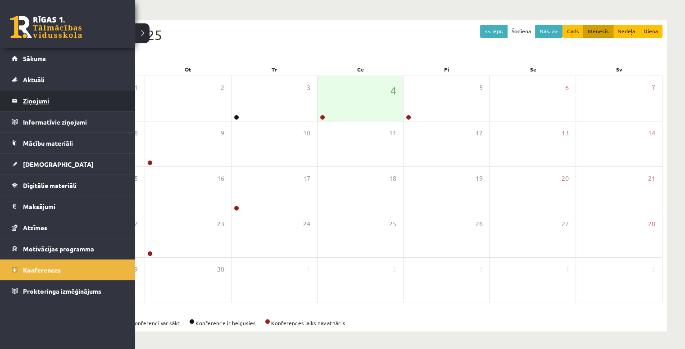
click at [35, 99] on legend "Ziņojumi 0" at bounding box center [73, 100] width 101 height 21
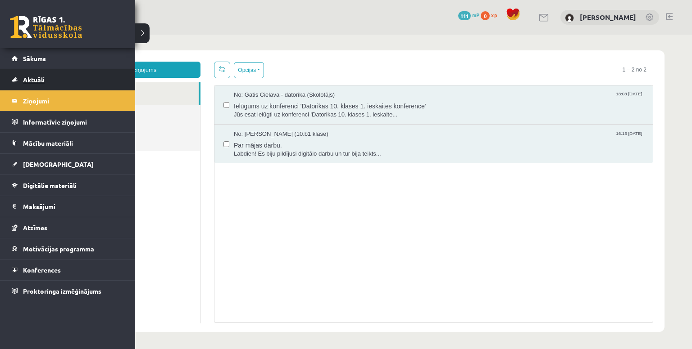
click at [29, 78] on span "Aktuāli" at bounding box center [34, 80] width 22 height 8
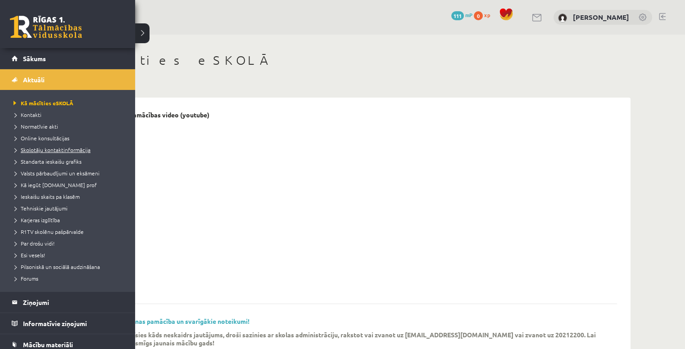
click at [54, 150] on span "Skolotāju kontaktinformācija" at bounding box center [50, 149] width 79 height 7
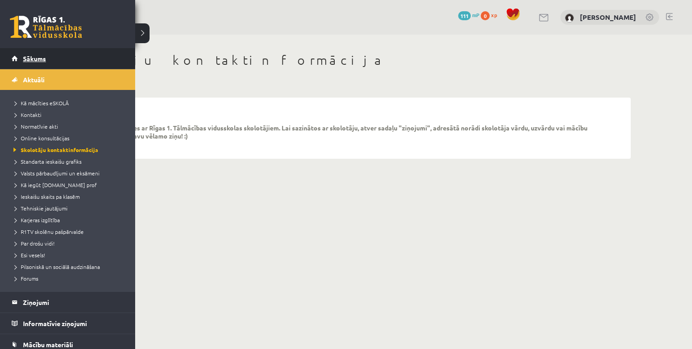
click at [27, 57] on span "Sākums" at bounding box center [34, 58] width 23 height 8
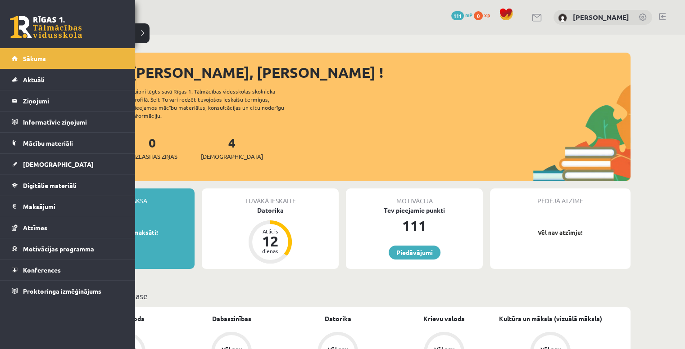
click at [21, 102] on link "Ziņojumi 0" at bounding box center [68, 100] width 112 height 21
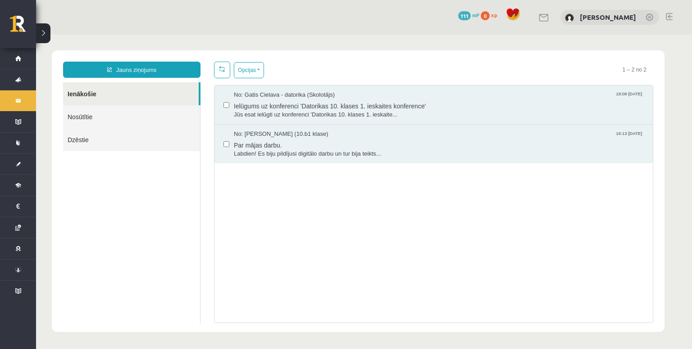
click at [72, 119] on link "Nosūtītie" at bounding box center [131, 116] width 137 height 23
click at [77, 115] on link "Nosūtītie" at bounding box center [131, 116] width 137 height 23
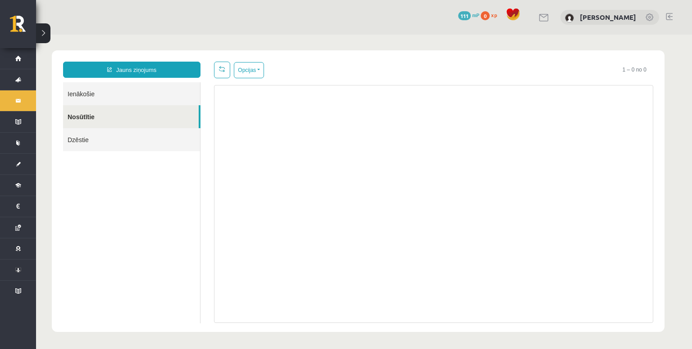
click at [82, 94] on link "Ienākošie" at bounding box center [131, 93] width 137 height 23
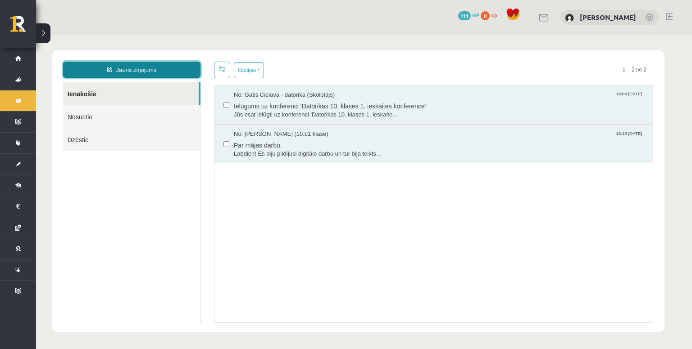
click at [129, 72] on link "Jauns ziņojums" at bounding box center [131, 70] width 137 height 16
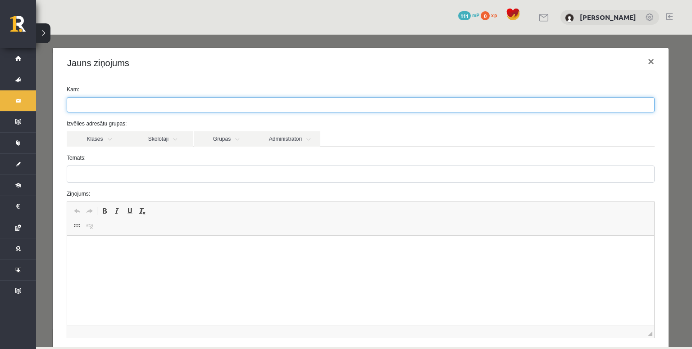
click at [126, 104] on ul at bounding box center [360, 105] width 587 height 14
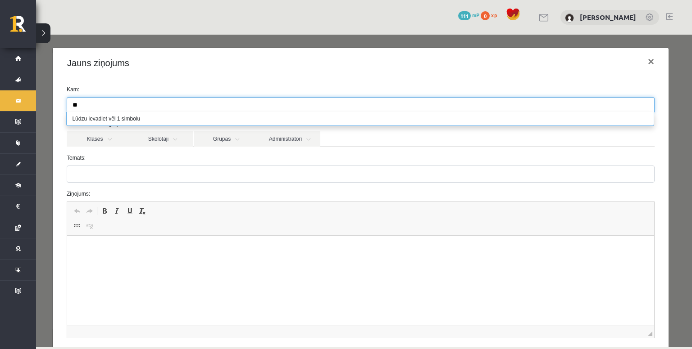
type input "*"
click at [119, 140] on link "Klases" at bounding box center [98, 138] width 63 height 15
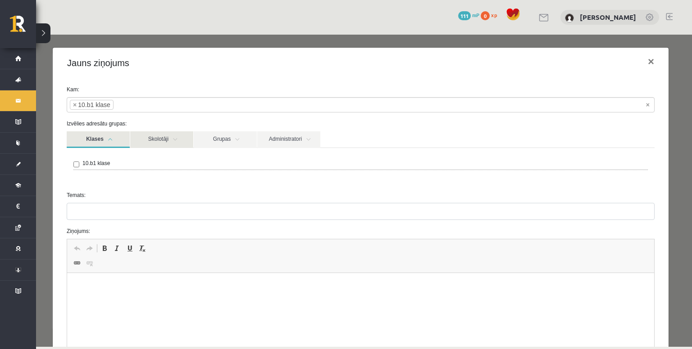
click at [166, 138] on link "Skolotāji" at bounding box center [161, 139] width 63 height 17
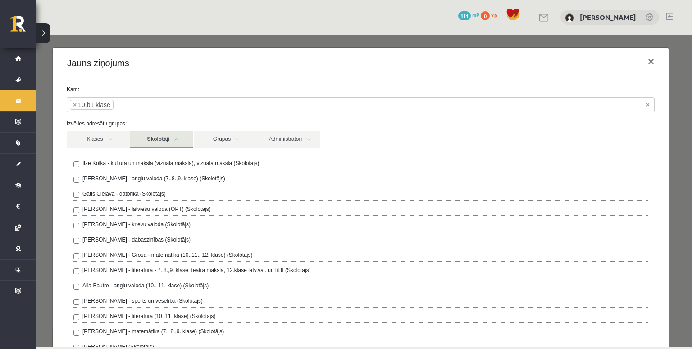
scroll to position [45, 0]
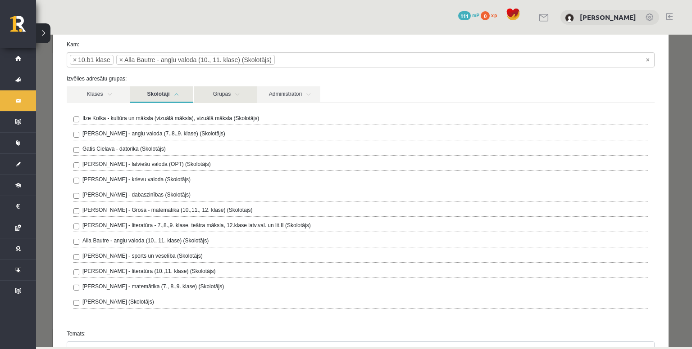
click at [218, 91] on link "Grupas" at bounding box center [225, 94] width 63 height 17
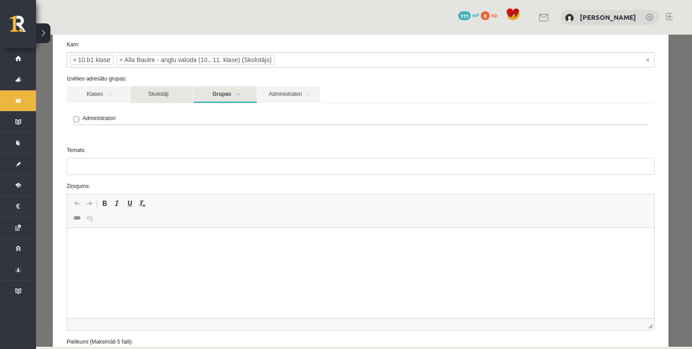
click at [175, 91] on link "Skolotāji" at bounding box center [161, 94] width 63 height 17
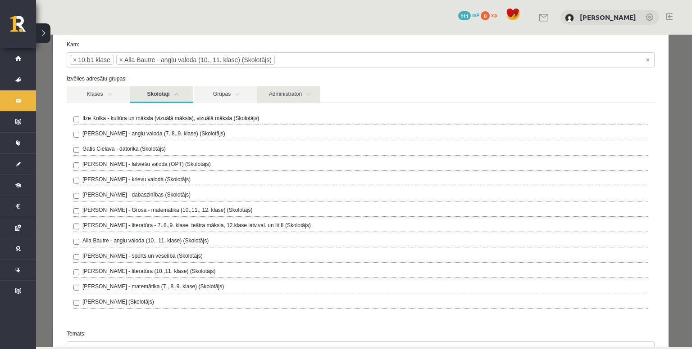
click at [278, 96] on link "Administratori" at bounding box center [288, 94] width 63 height 17
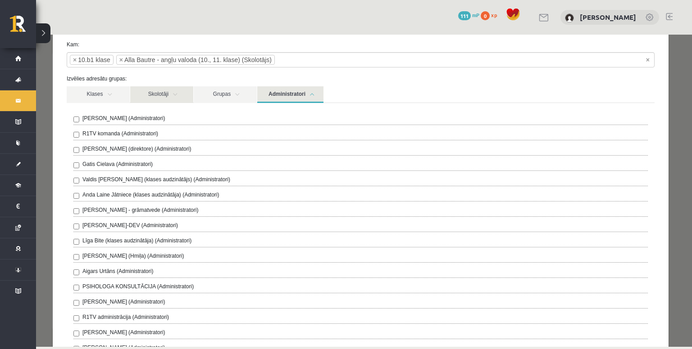
click at [166, 93] on link "Skolotāji" at bounding box center [161, 94] width 63 height 17
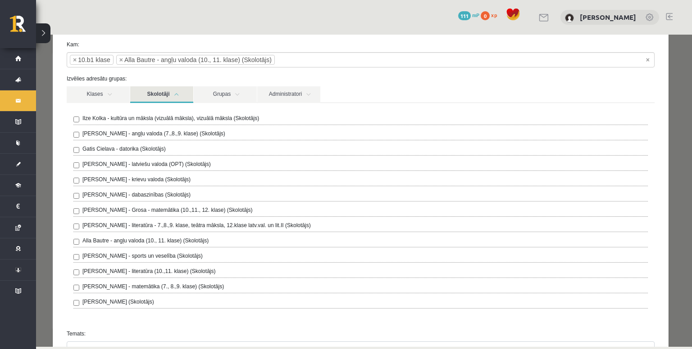
scroll to position [225, 0]
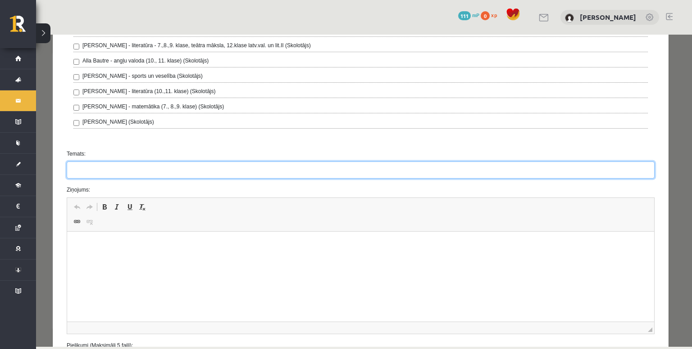
click at [158, 168] on input "Temats:" at bounding box center [361, 170] width 588 height 17
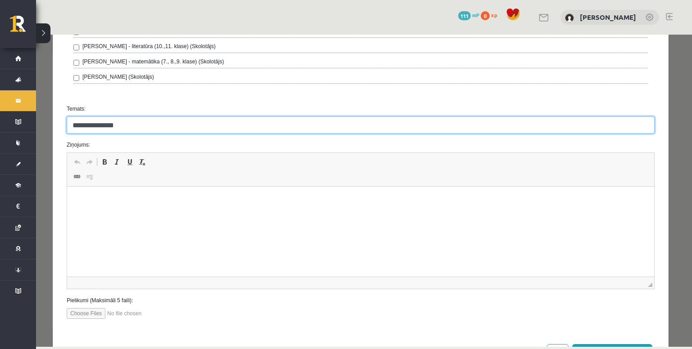
type input "**********"
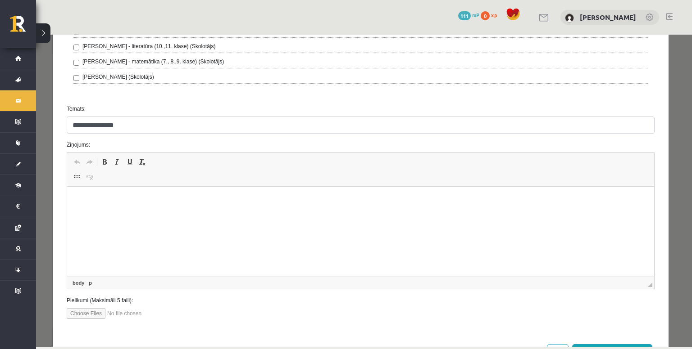
click at [136, 198] on p "Editor, wiswyg-editor-47024855961280-1756975299-770" at bounding box center [360, 200] width 569 height 9
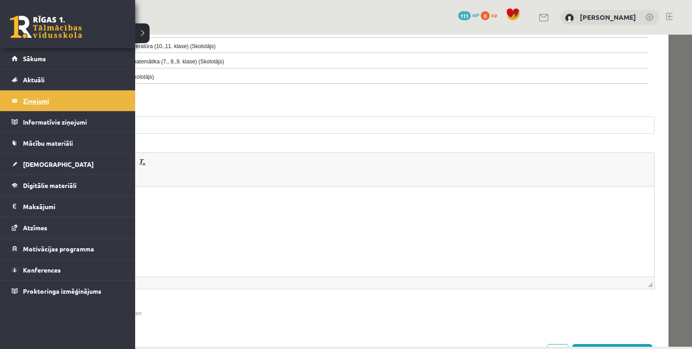
drag, startPoint x: 6, startPoint y: 102, endPoint x: 13, endPoint y: 103, distance: 6.8
click at [7, 102] on li "Ziņojumi 0" at bounding box center [67, 100] width 135 height 21
click at [25, 97] on legend "Ziņojumi 0" at bounding box center [73, 100] width 101 height 21
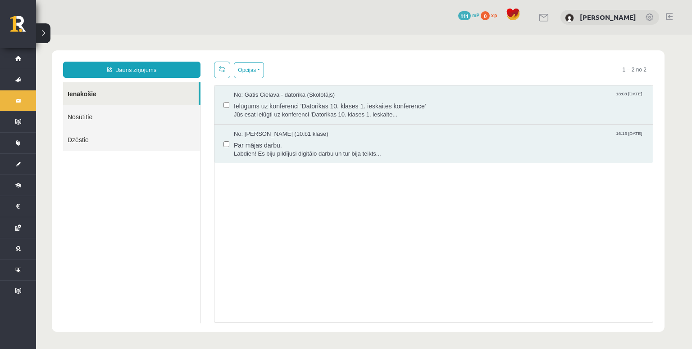
scroll to position [0, 0]
